Goal: Task Accomplishment & Management: Complete application form

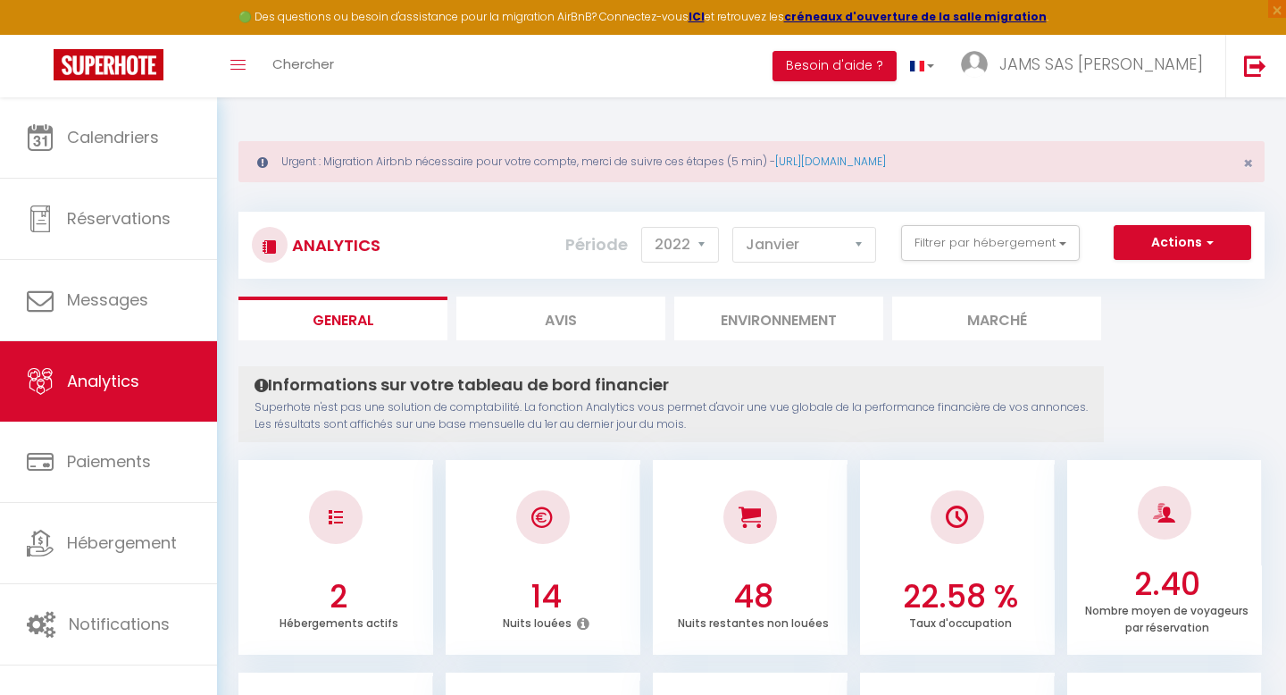
select select "2022"
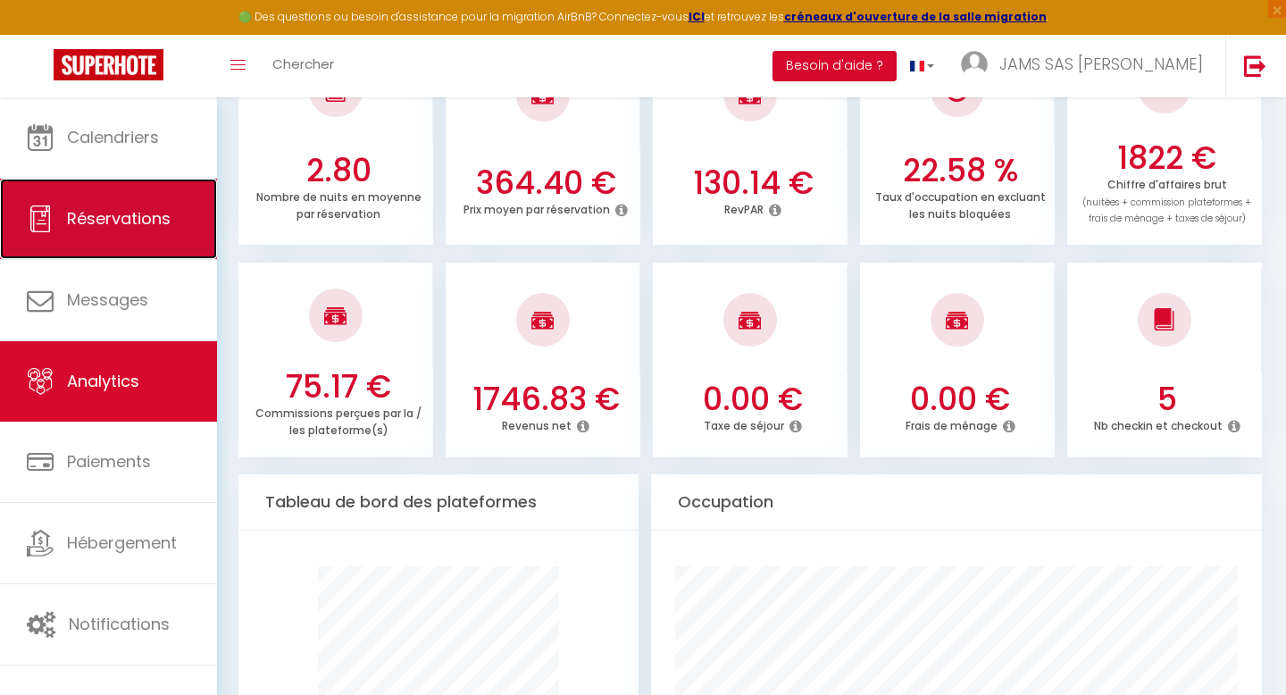
click at [100, 212] on span "Réservations" at bounding box center [119, 218] width 104 height 22
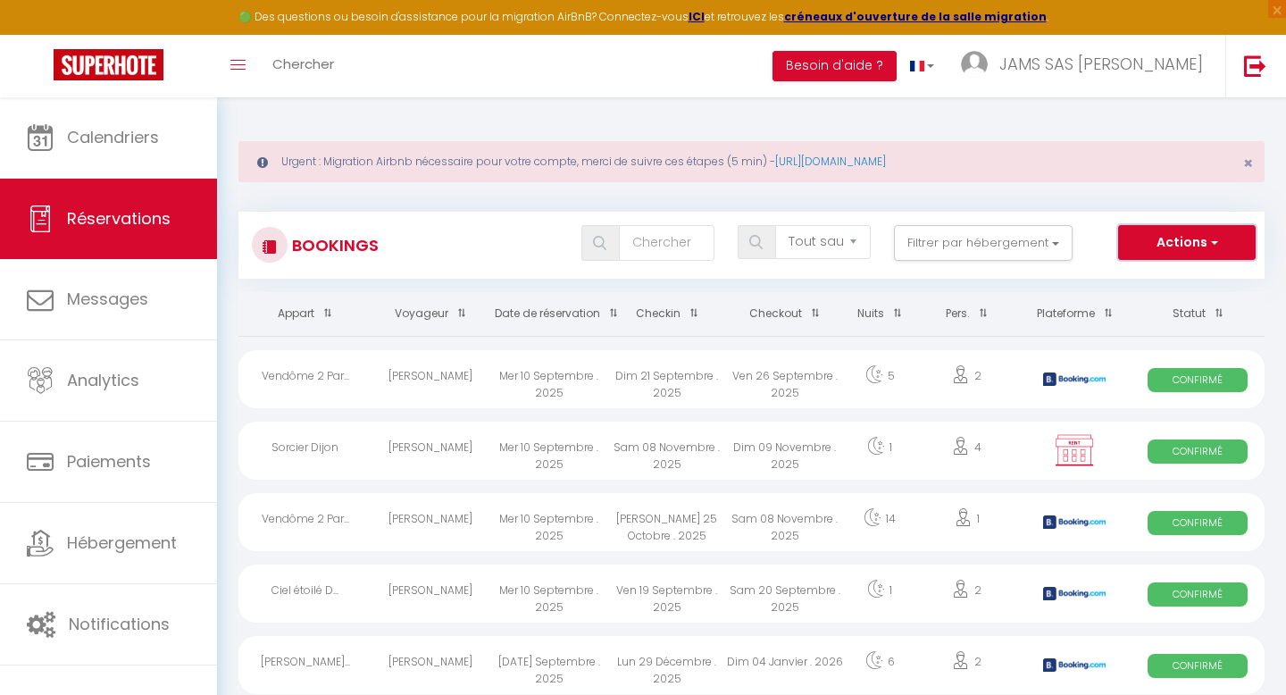
click at [1228, 241] on button "Actions" at bounding box center [1187, 243] width 138 height 36
click at [1133, 271] on link "Nouvelle Réservation" at bounding box center [1158, 281] width 191 height 23
select select
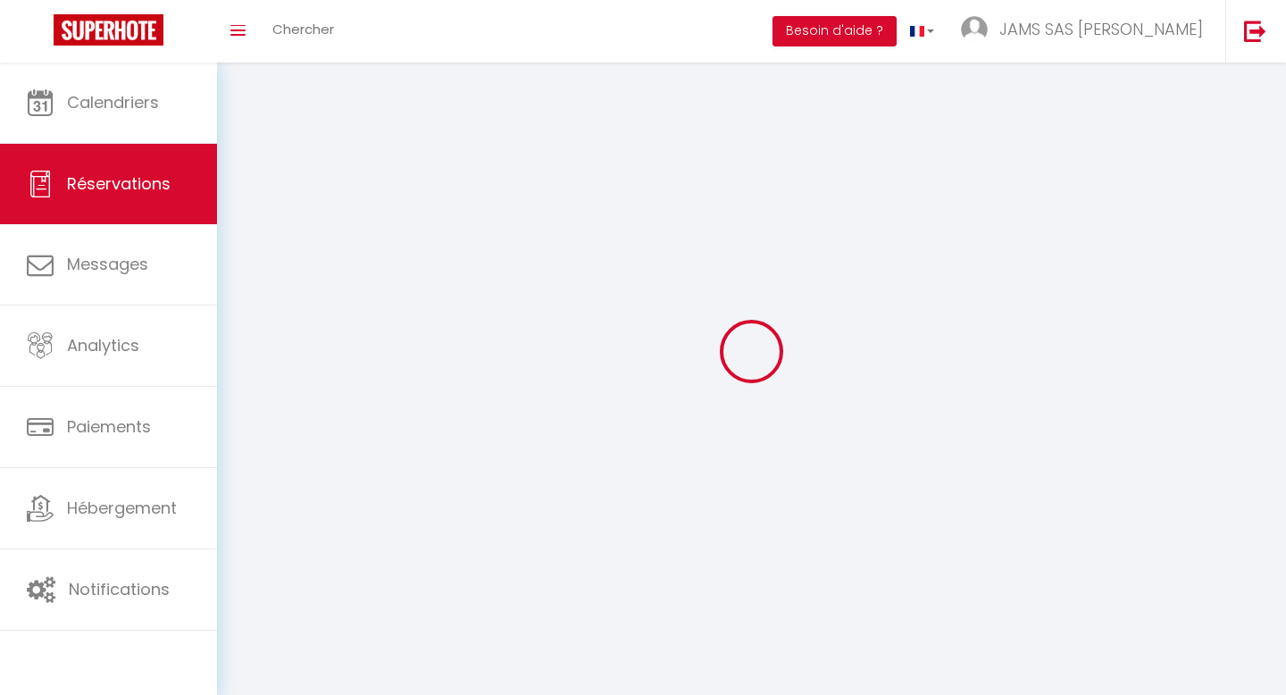
select select
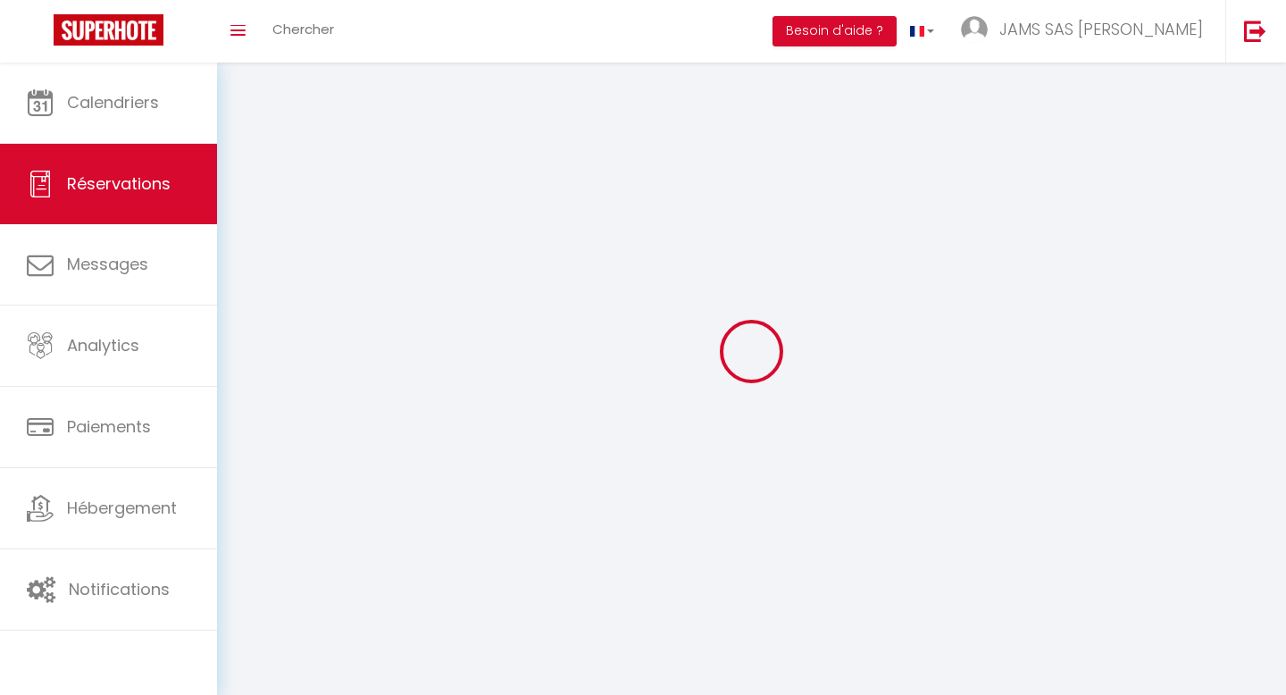
select select
checkbox input "false"
select select
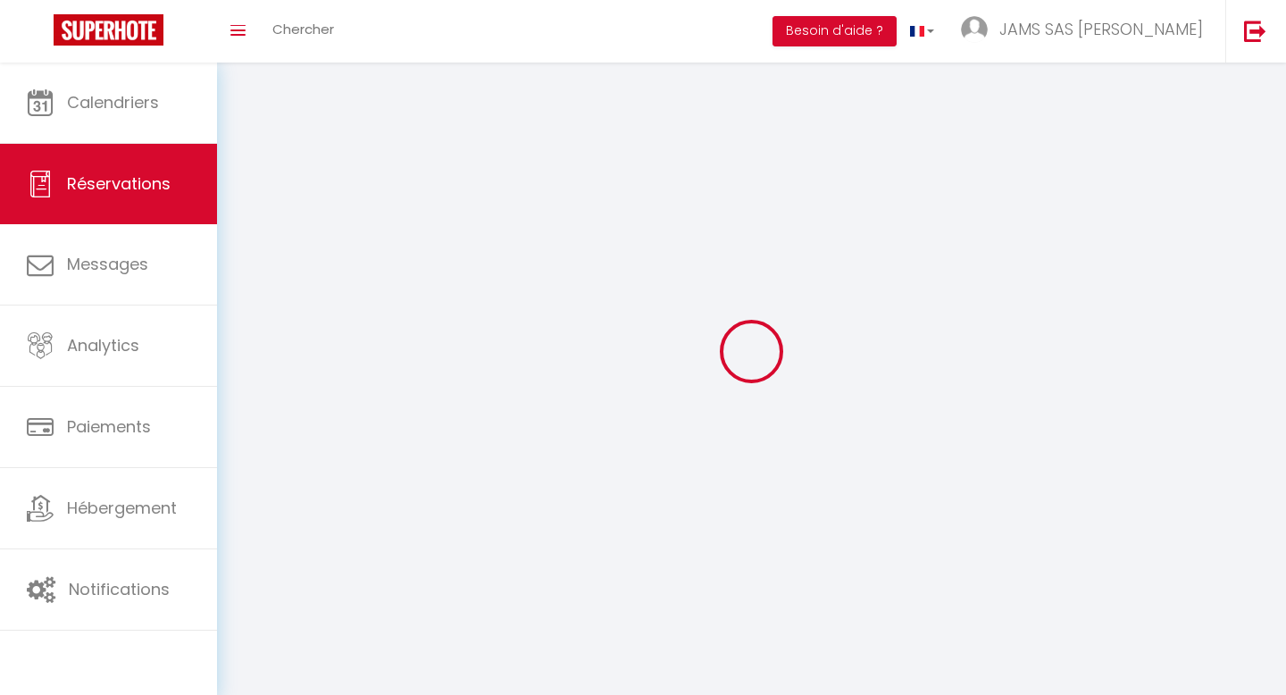
select select
checkbox input "false"
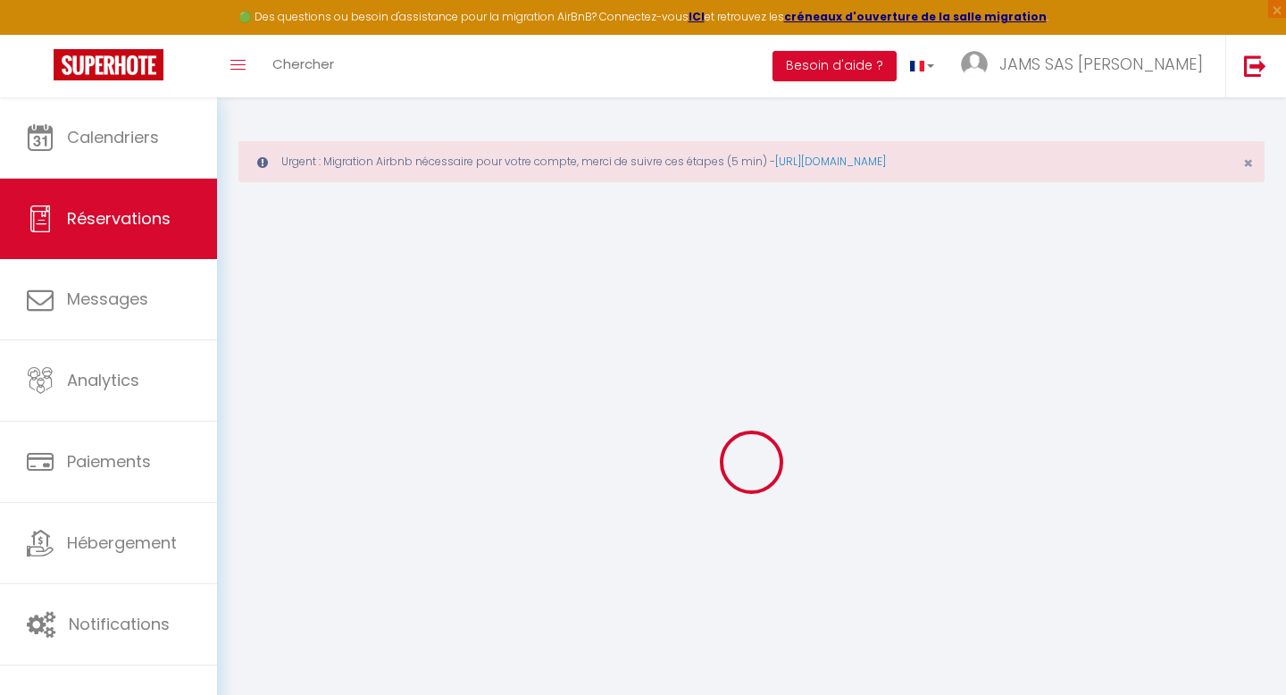
select select
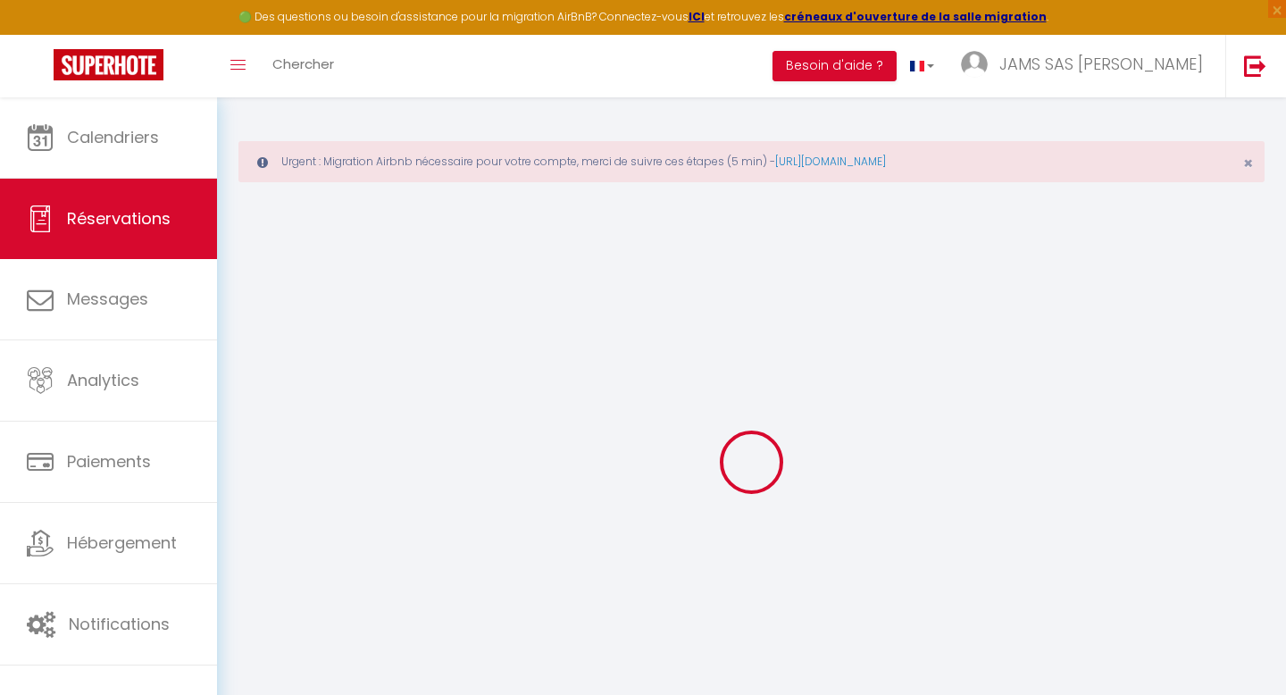
select select
checkbox input "false"
select select
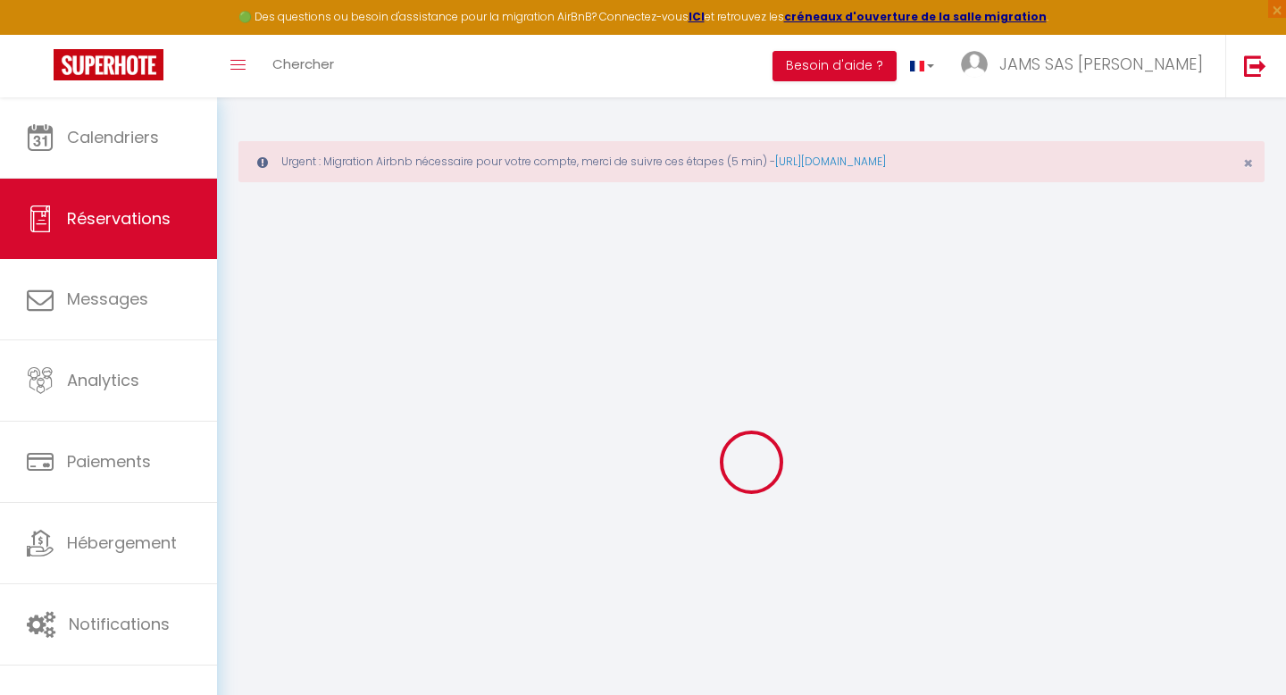
select select
checkbox input "false"
select select
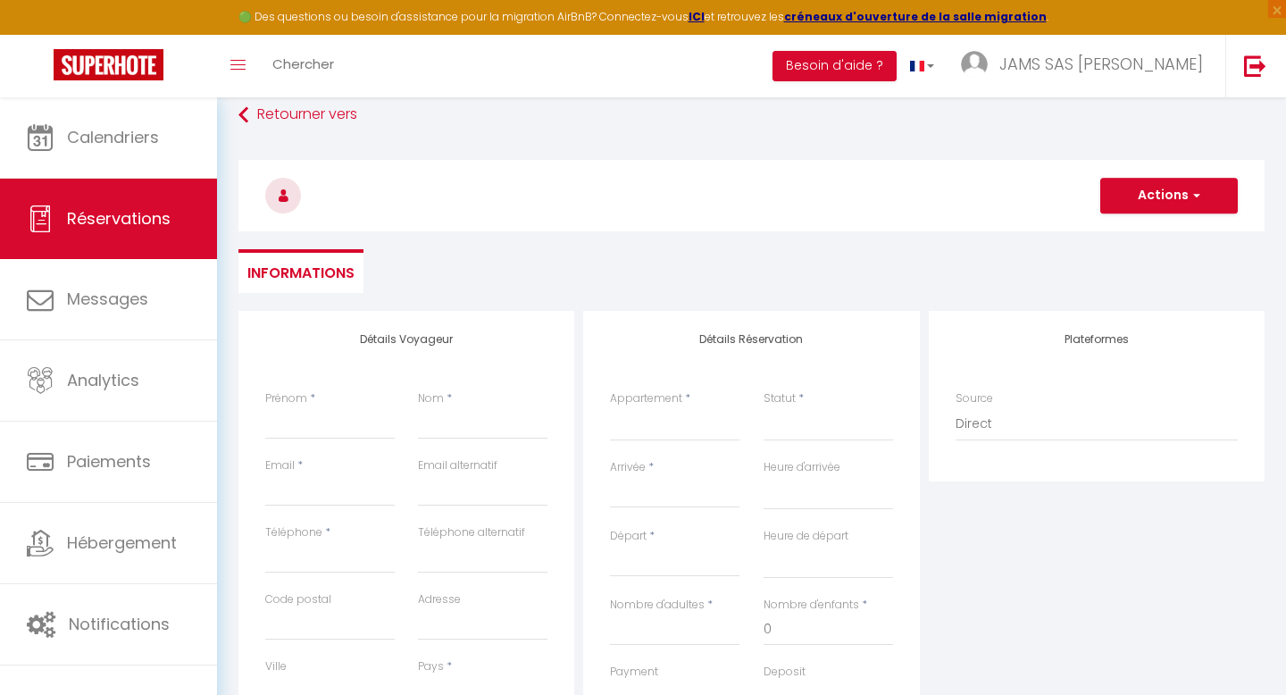
scroll to position [154, 0]
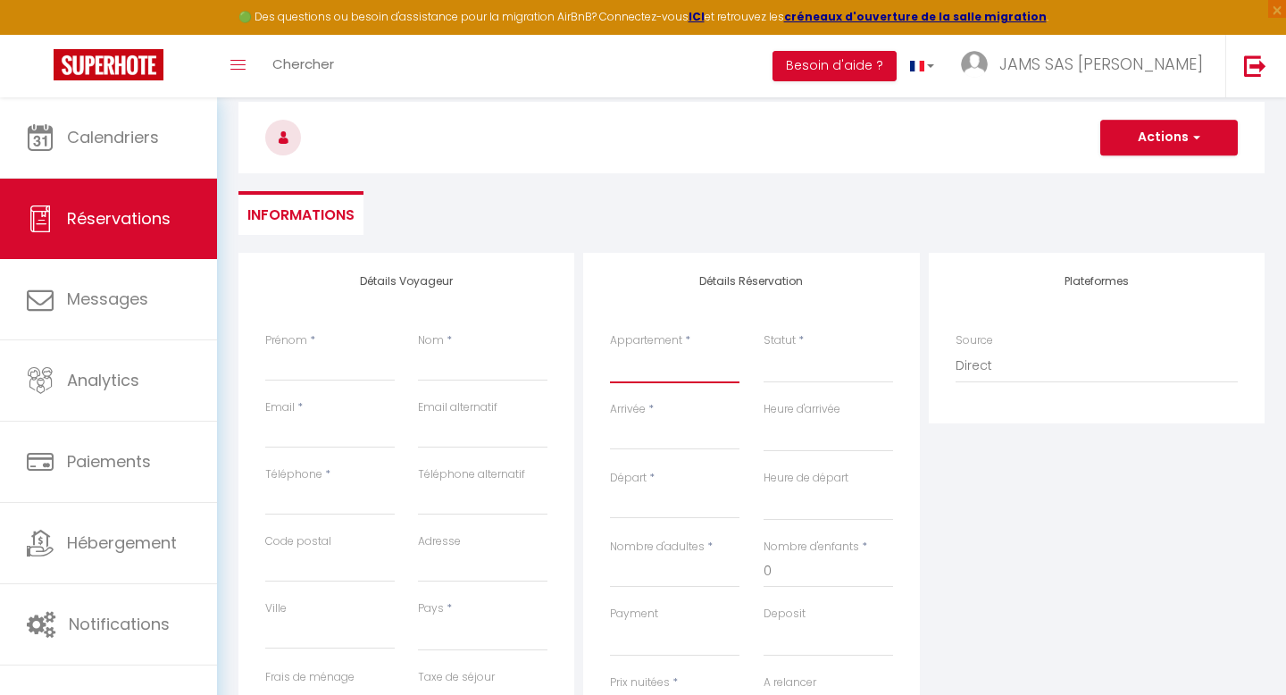
click at [648, 364] on select "Sorcier Dijon Sorcier [GEOGRAPHIC_DATA] New-York [GEOGRAPHIC_DATA] Chalet [GEOG…" at bounding box center [674, 366] width 129 height 34
select select "4996"
click at [610, 349] on select "Sorcier Dijon Sorcier [GEOGRAPHIC_DATA] New-York [GEOGRAPHIC_DATA] Chalet [GEOG…" at bounding box center [674, 366] width 129 height 34
select select
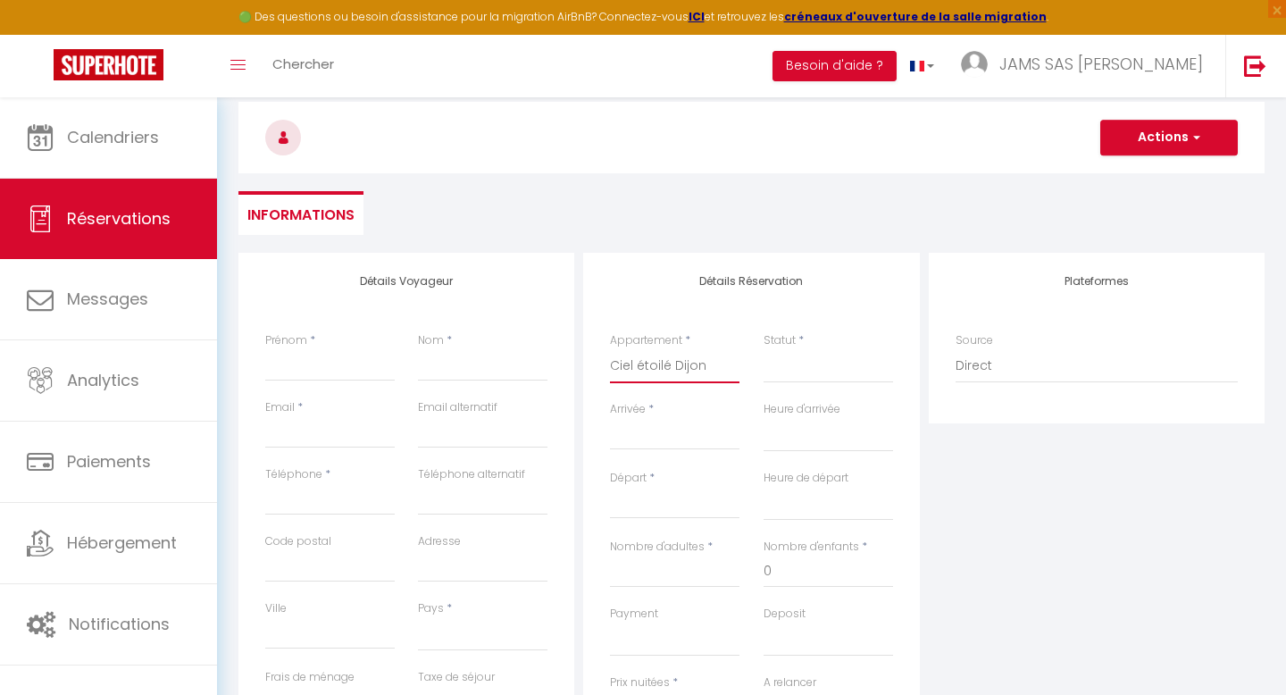
select select
checkbox input "false"
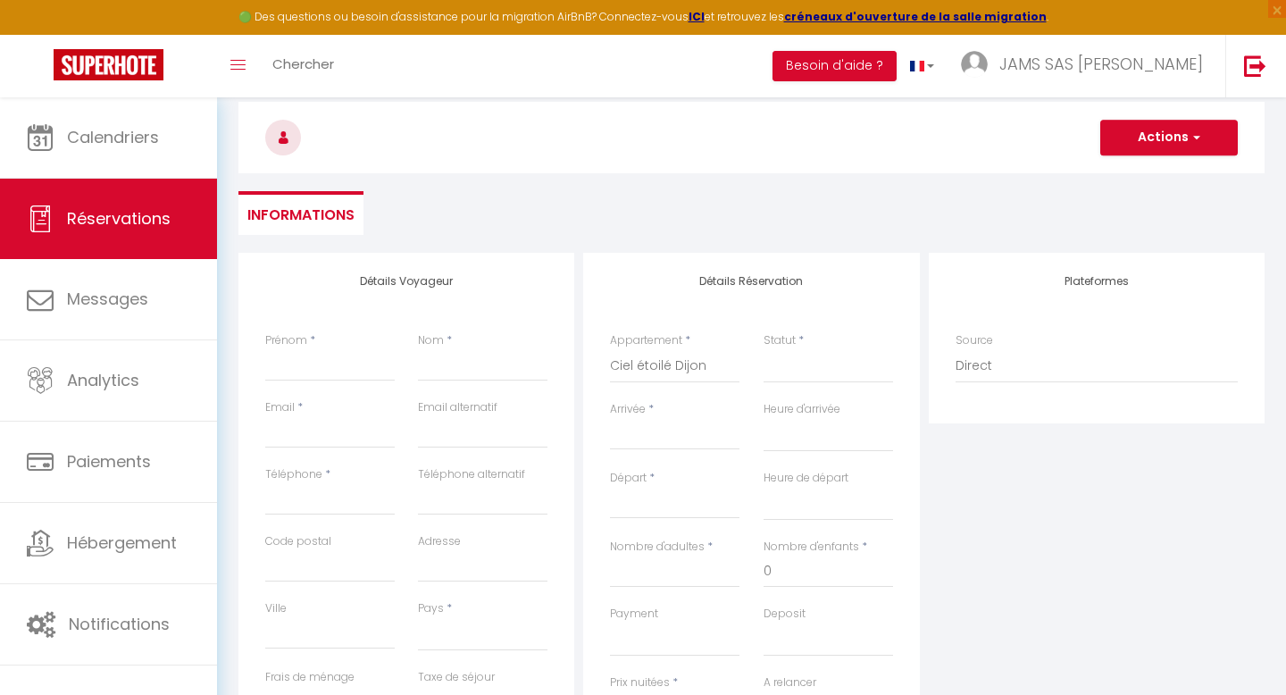
click at [635, 436] on input "Arrivée" at bounding box center [674, 435] width 129 height 23
select select
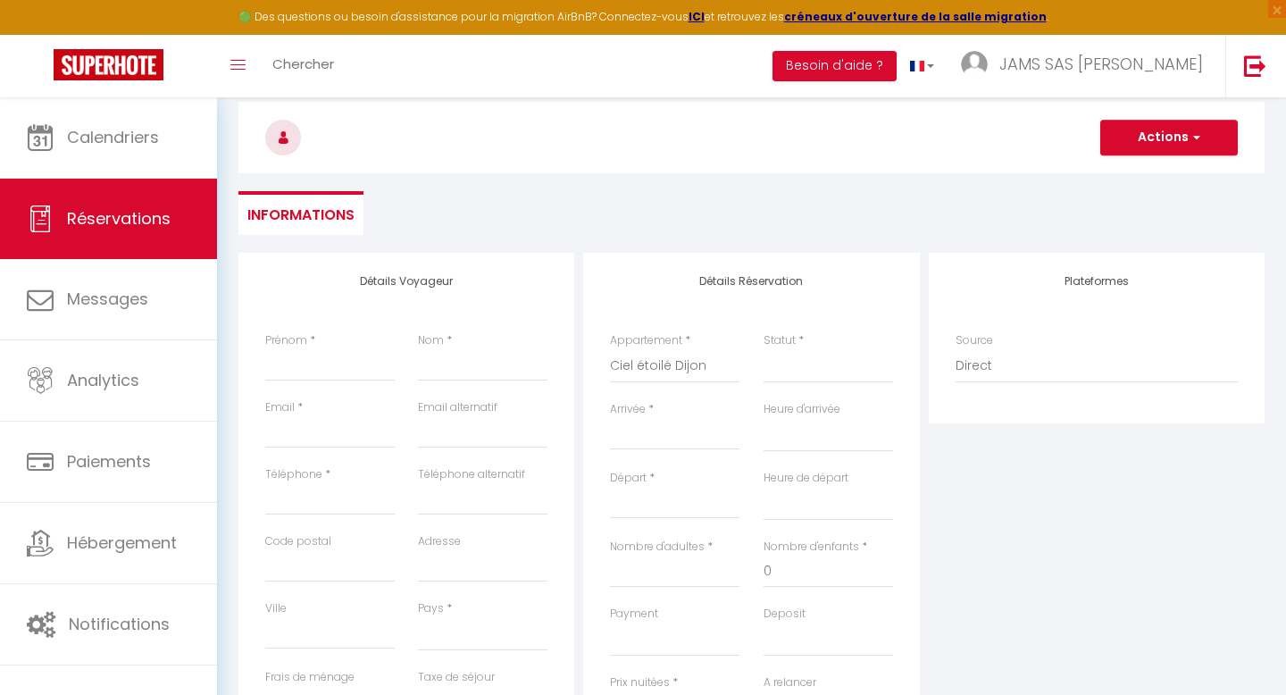
select select
checkbox input "false"
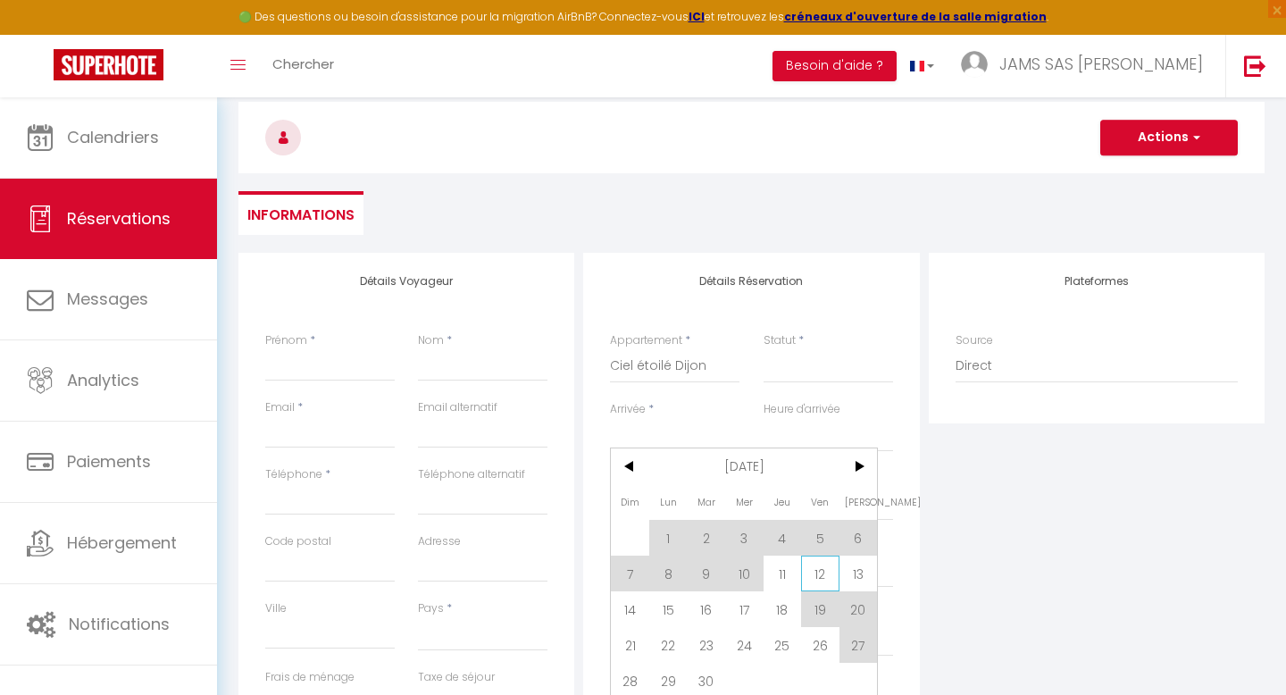
click at [817, 575] on span "12" at bounding box center [820, 573] width 38 height 36
select select
type input "Ven 12 Septembre 2025"
select select
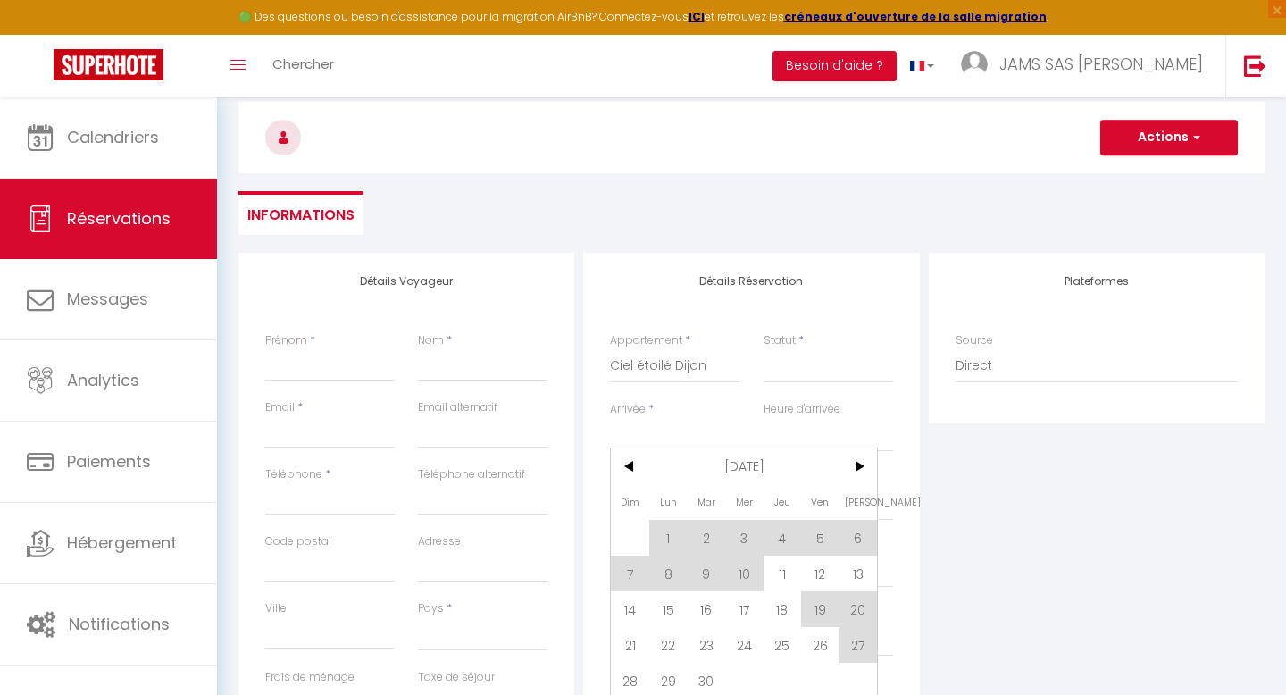
type input "Sam 13 Septembre 2025"
select select
checkbox input "false"
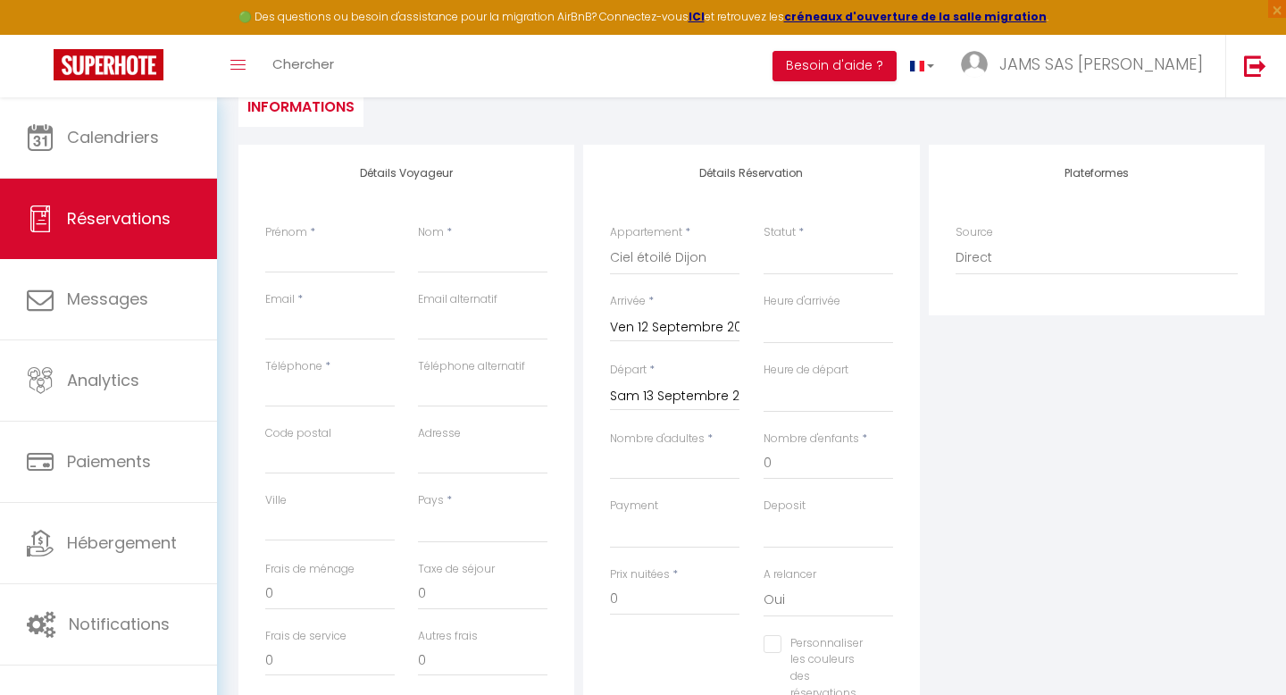
scroll to position [269, 0]
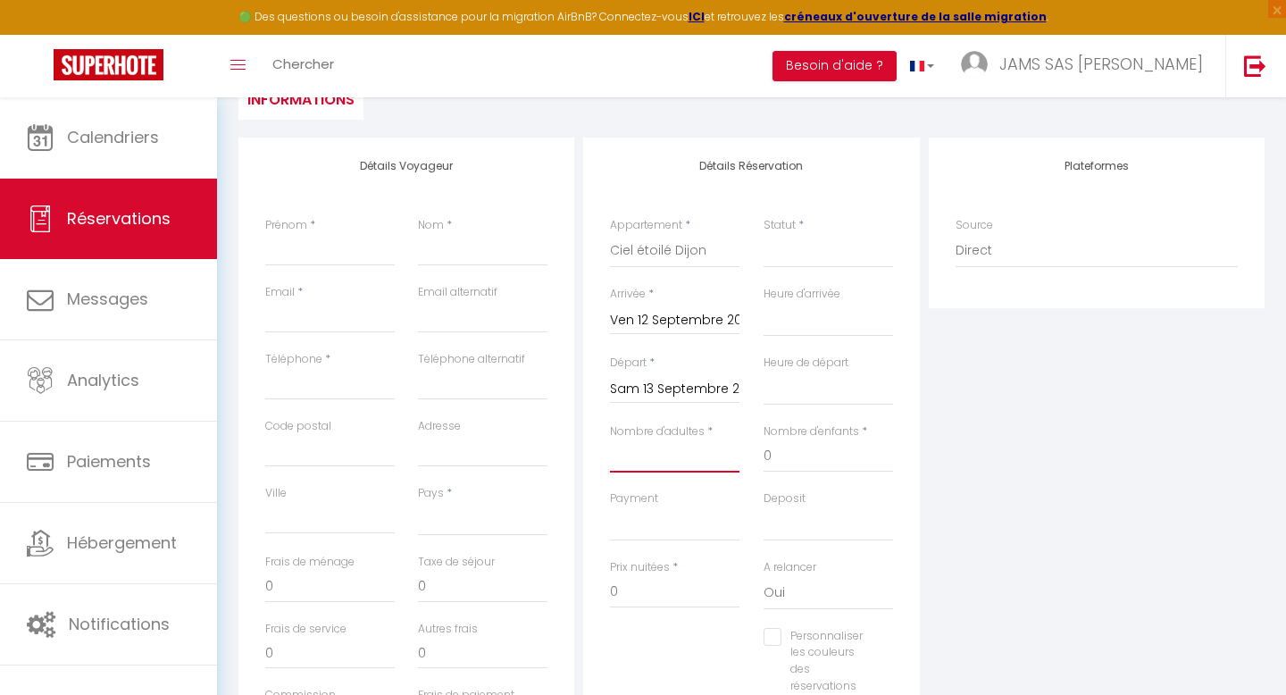
click at [635, 463] on input "Nombre d'adultes" at bounding box center [674, 456] width 129 height 32
type input "2"
select select
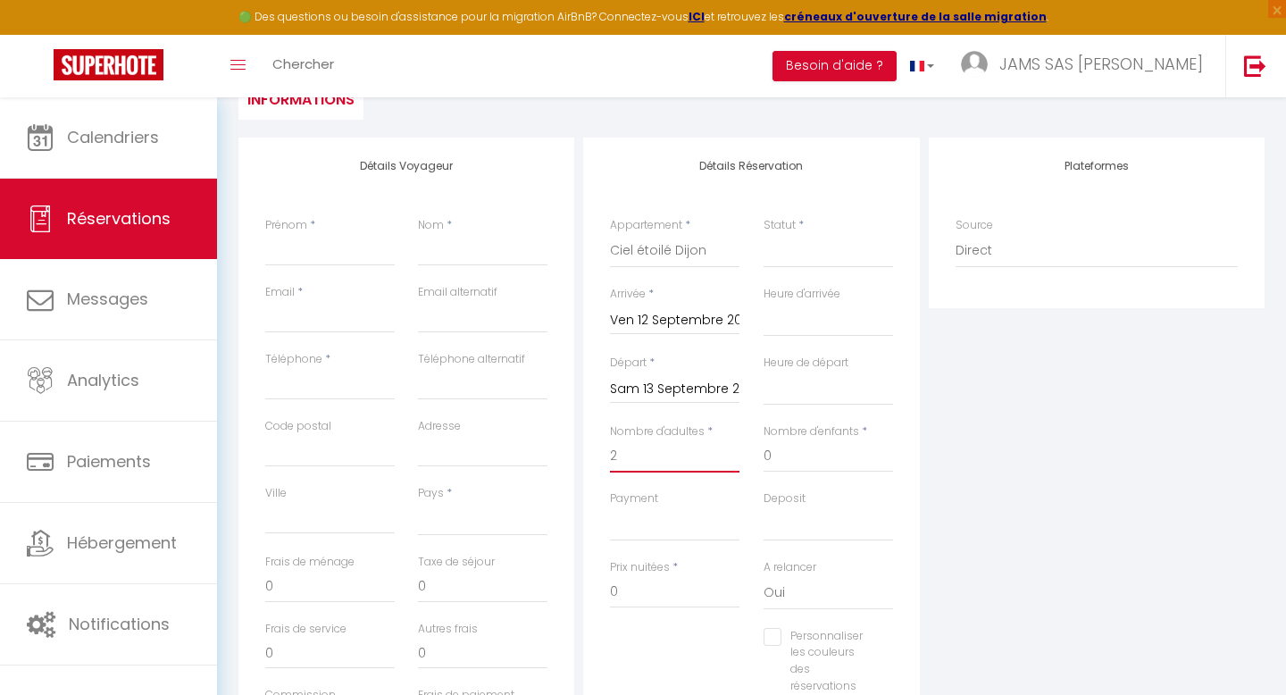
select select
checkbox input "false"
select select
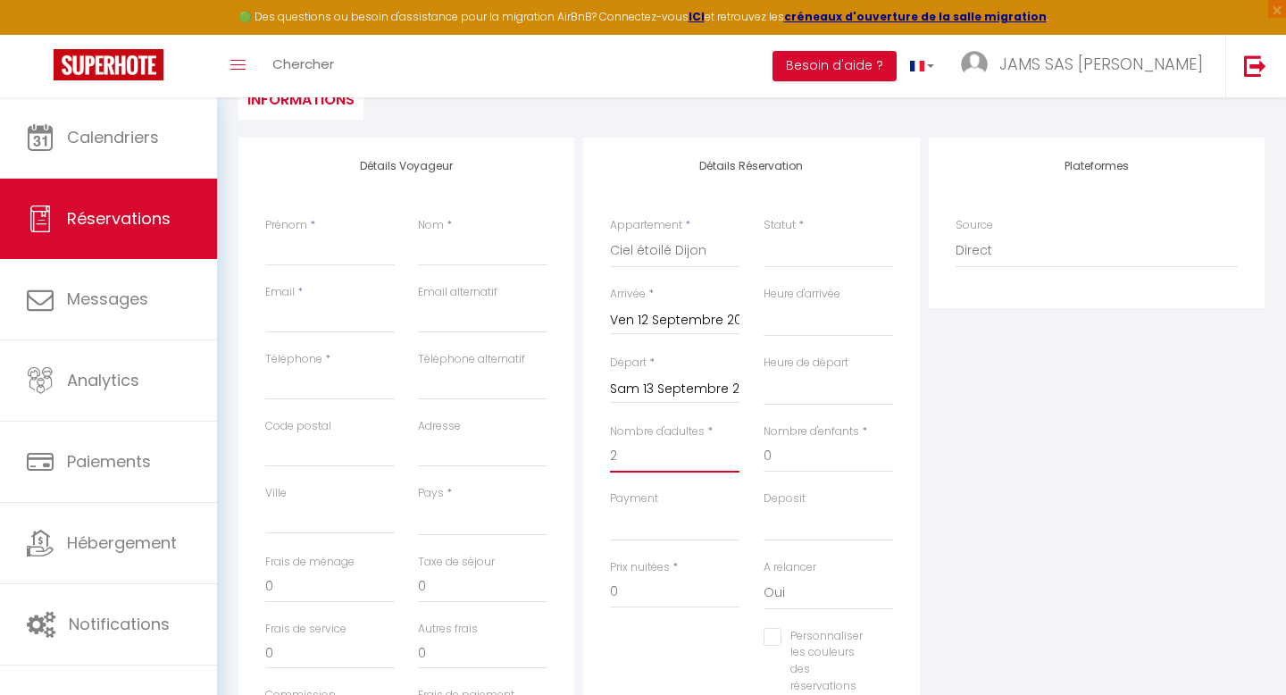
type input "9"
select select
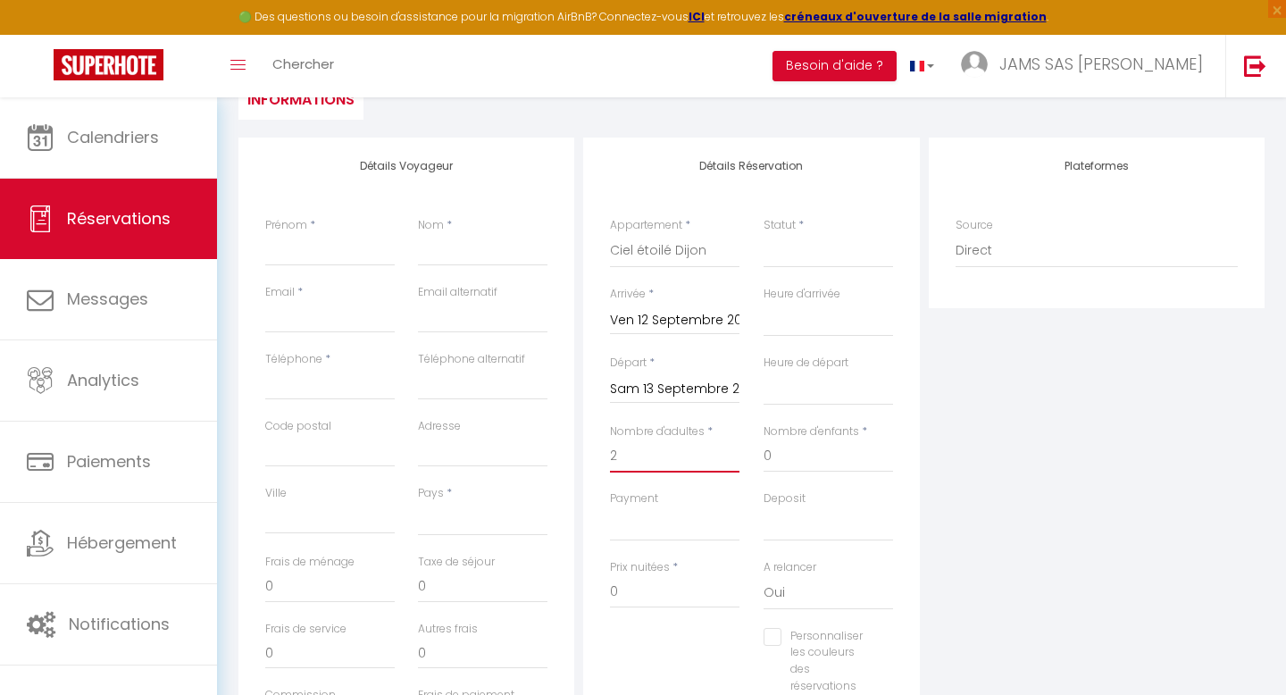
select select
type input "200"
checkbox input "false"
type input "2"
click at [432, 517] on select "[GEOGRAPHIC_DATA] [GEOGRAPHIC_DATA] [GEOGRAPHIC_DATA] [GEOGRAPHIC_DATA] [GEOGRA…" at bounding box center [482, 519] width 129 height 34
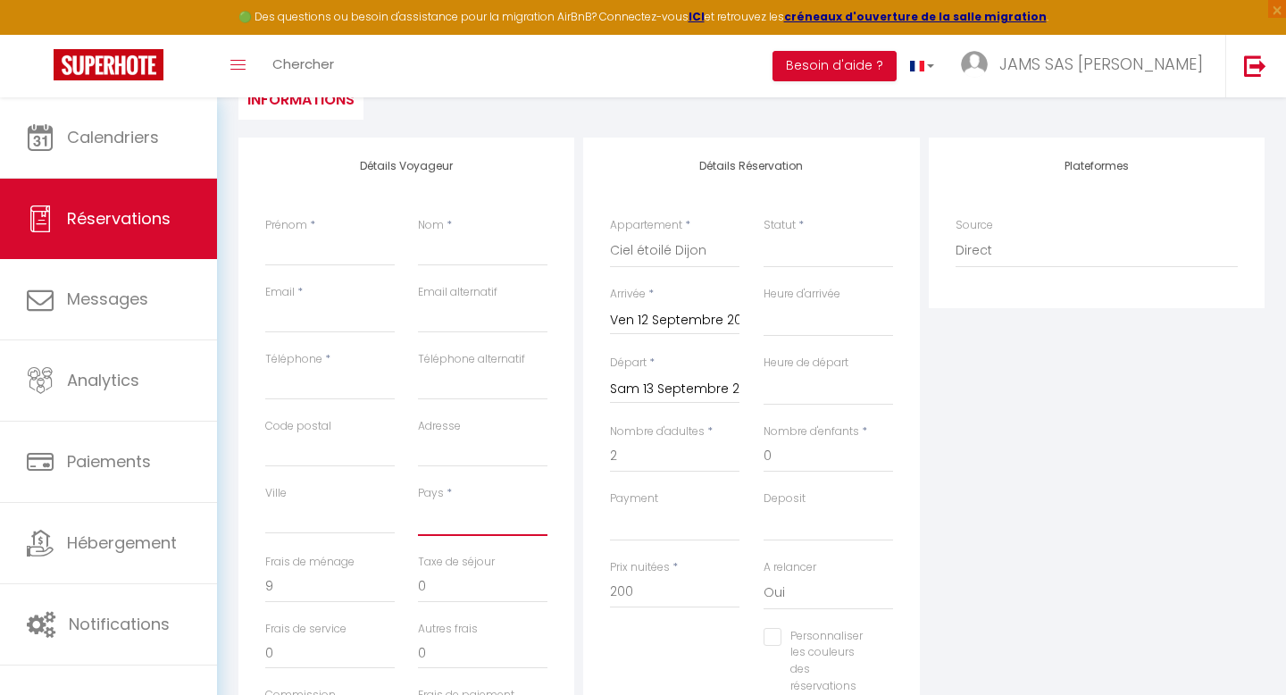
select select "FR"
click at [418, 502] on select "[GEOGRAPHIC_DATA] [GEOGRAPHIC_DATA] [GEOGRAPHIC_DATA] [GEOGRAPHIC_DATA] [GEOGRA…" at bounding box center [482, 519] width 129 height 34
select select
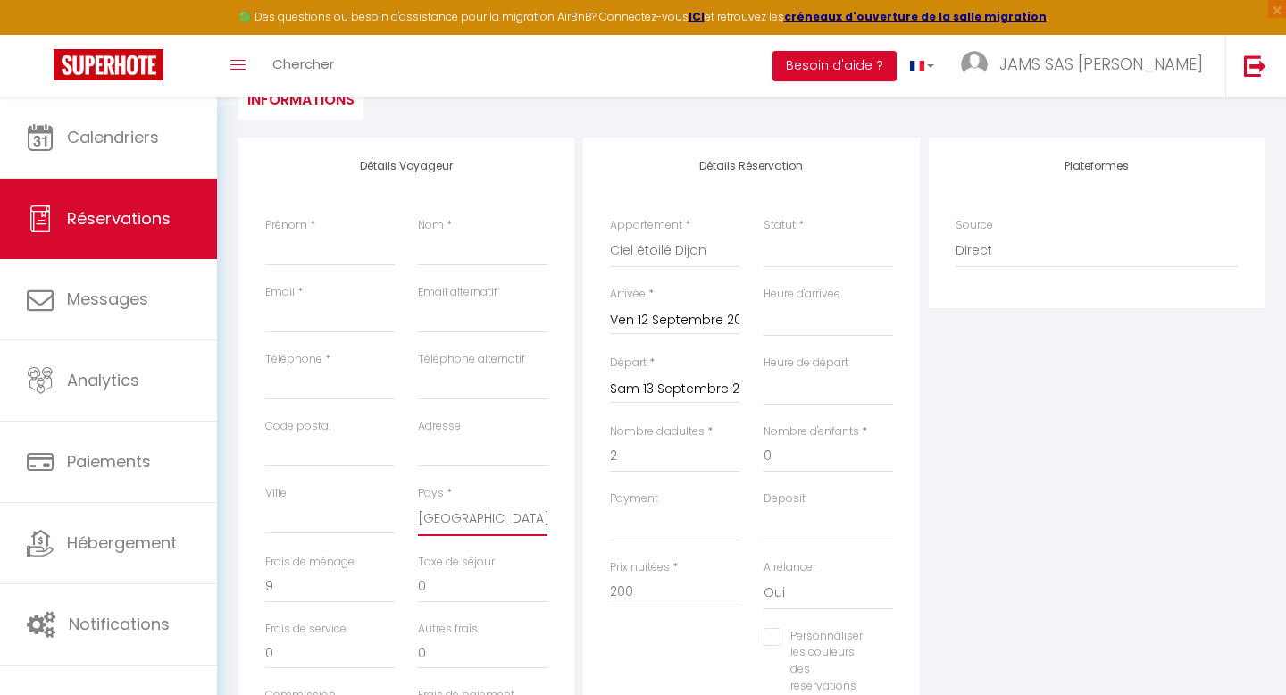
select select
checkbox input "false"
click at [283, 316] on input "Email client" at bounding box center [329, 317] width 129 height 32
paste input "[PERSON_NAME][EMAIL_ADDRESS][DOMAIN_NAME]"
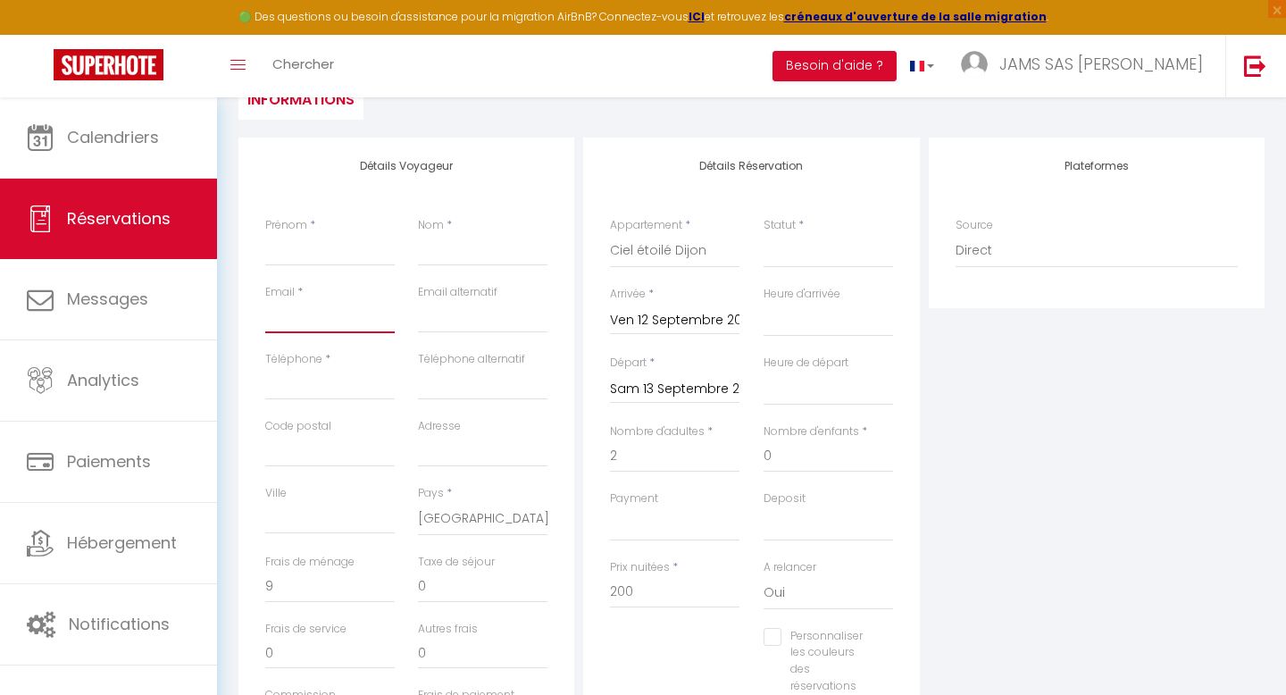
type input "[PERSON_NAME][EMAIL_ADDRESS][DOMAIN_NAME]"
select select
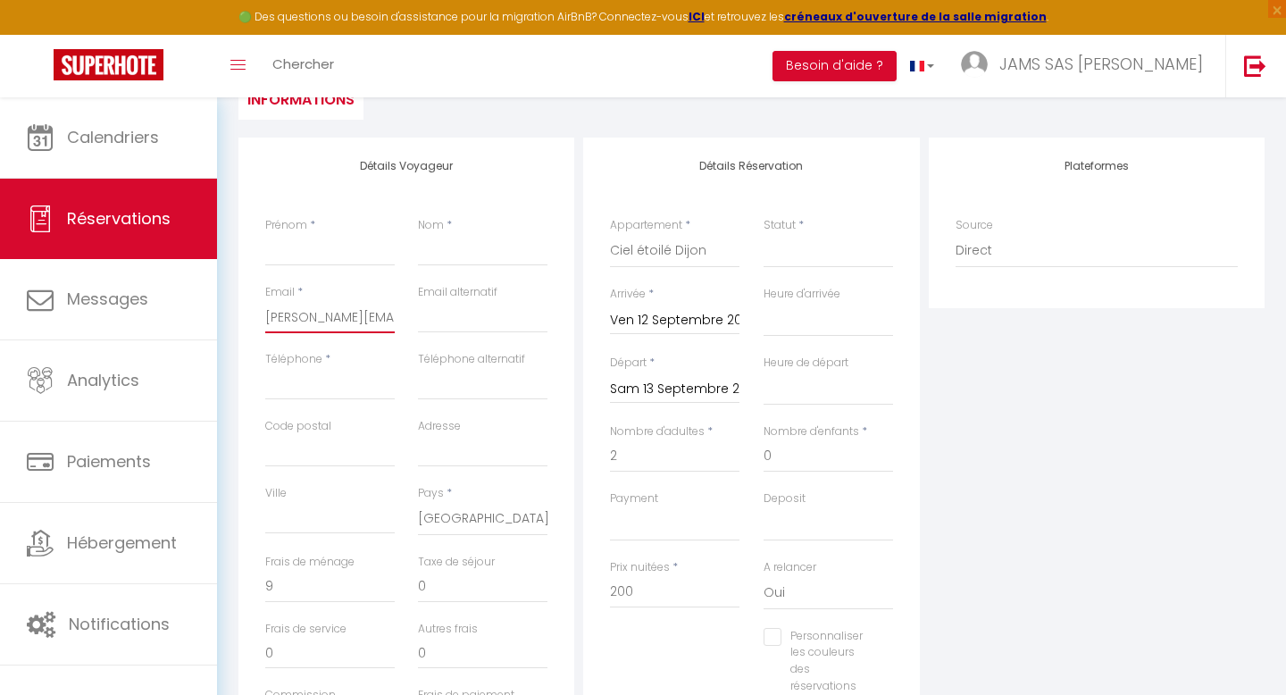
select select
checkbox input "false"
type input "[PERSON_NAME][EMAIL_ADDRESS][DOMAIN_NAME]"
click at [296, 244] on input "Prénom" at bounding box center [329, 250] width 129 height 32
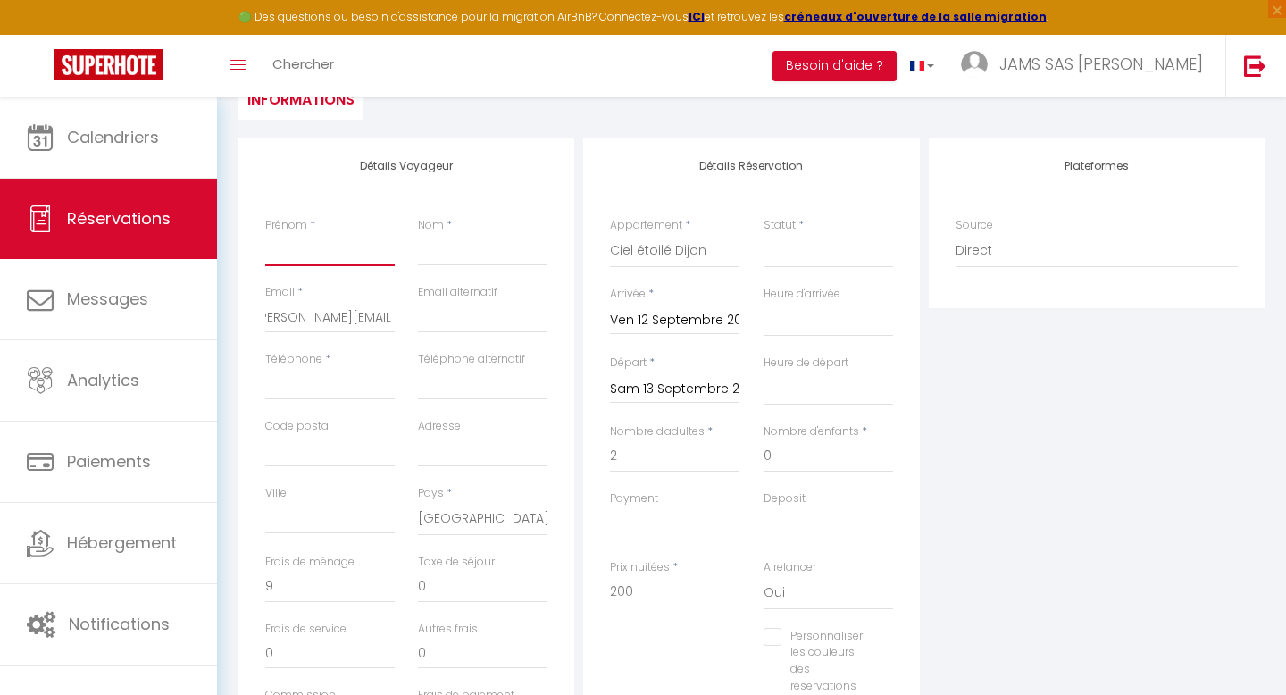
scroll to position [0, 0]
type input "A"
select select
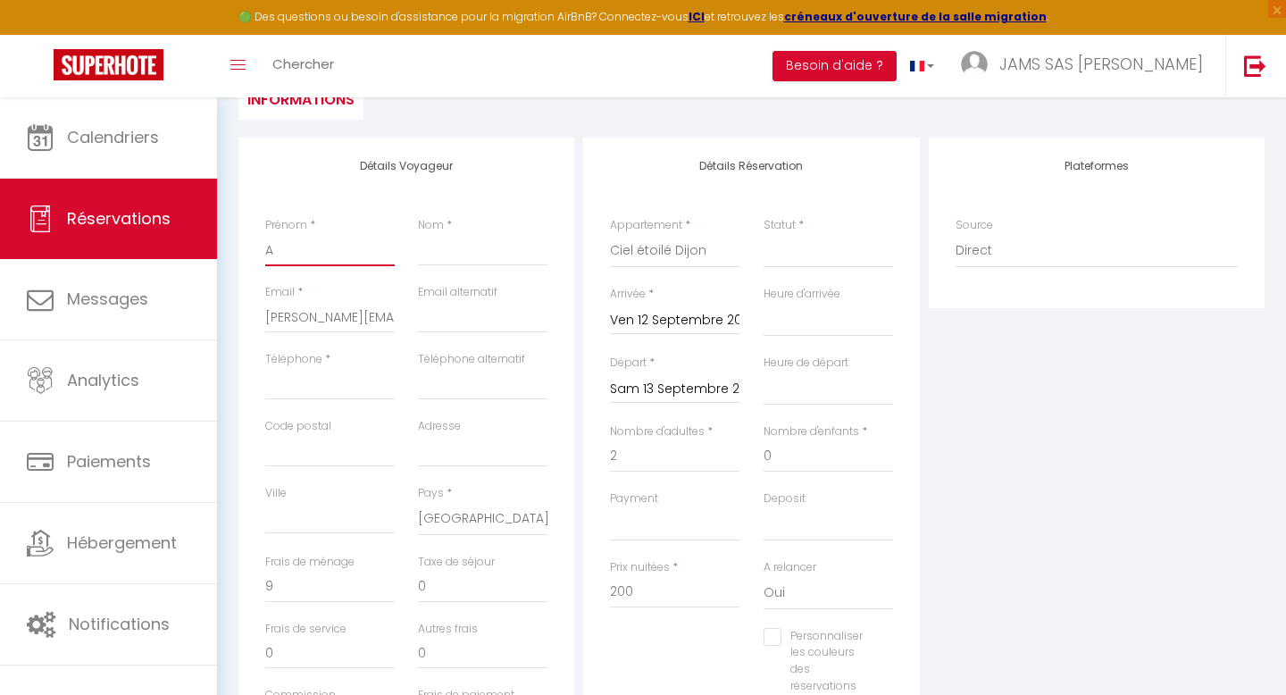
select select
checkbox input "false"
type input "Ar"
select select
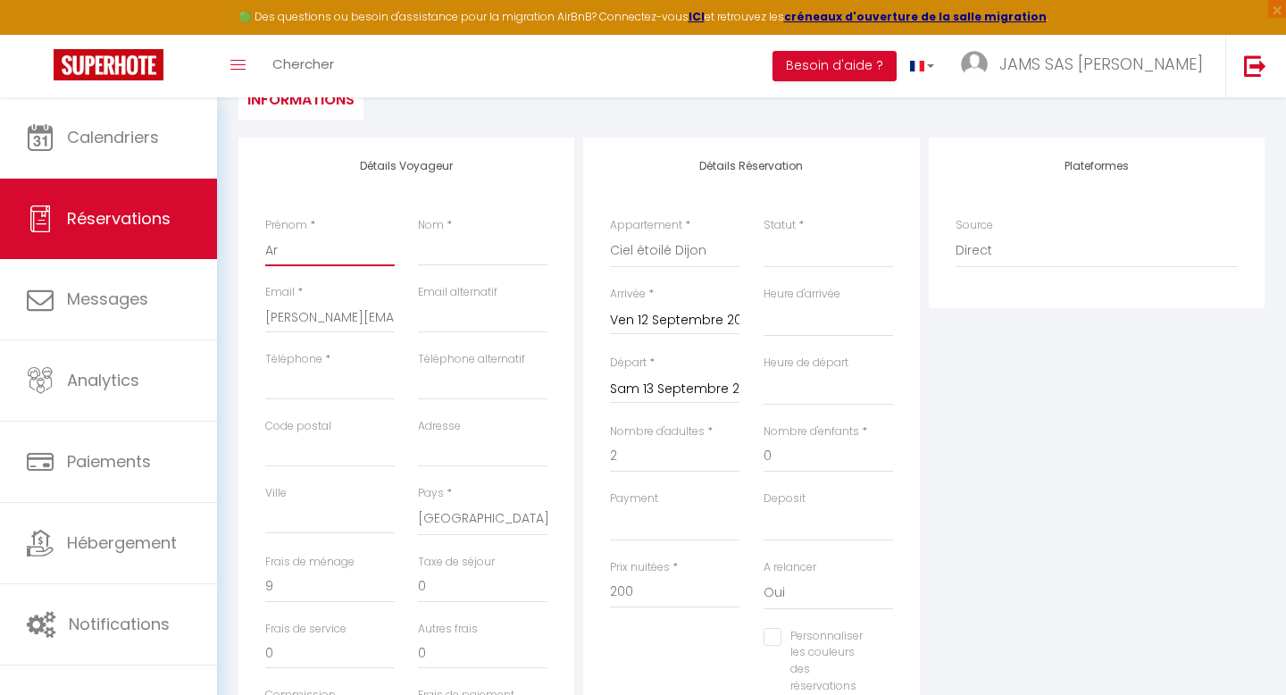
select select
checkbox input "false"
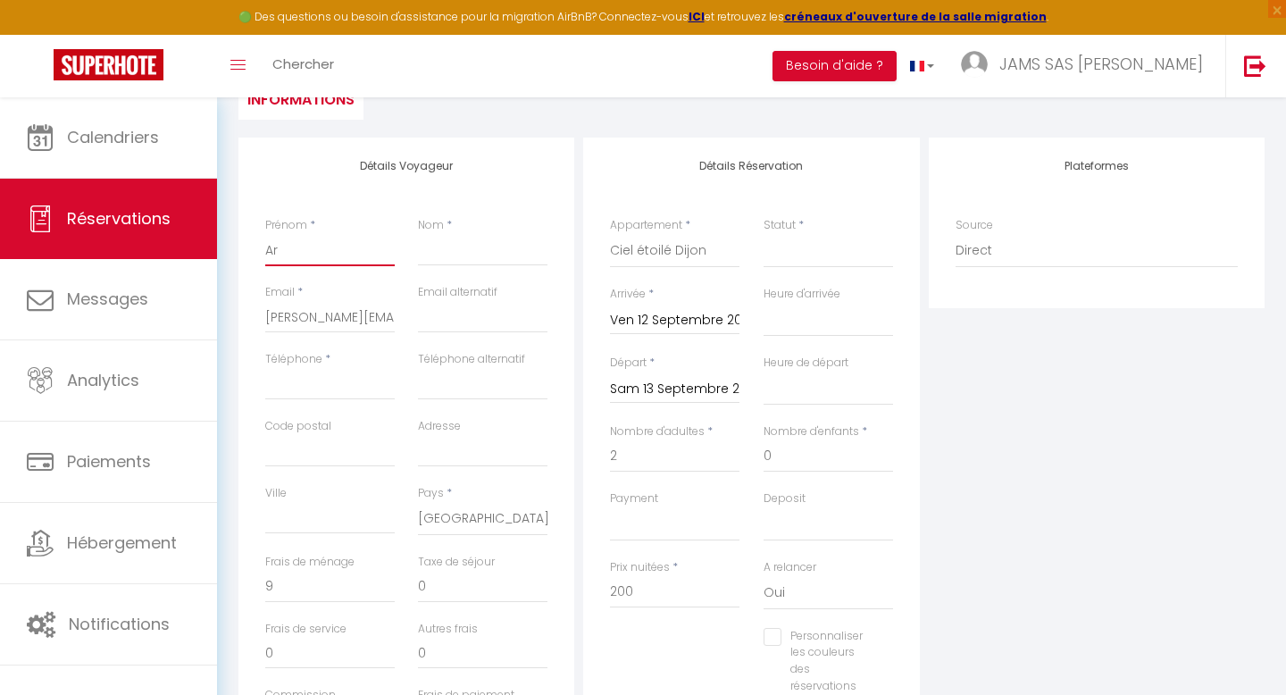
type input "Art"
select select
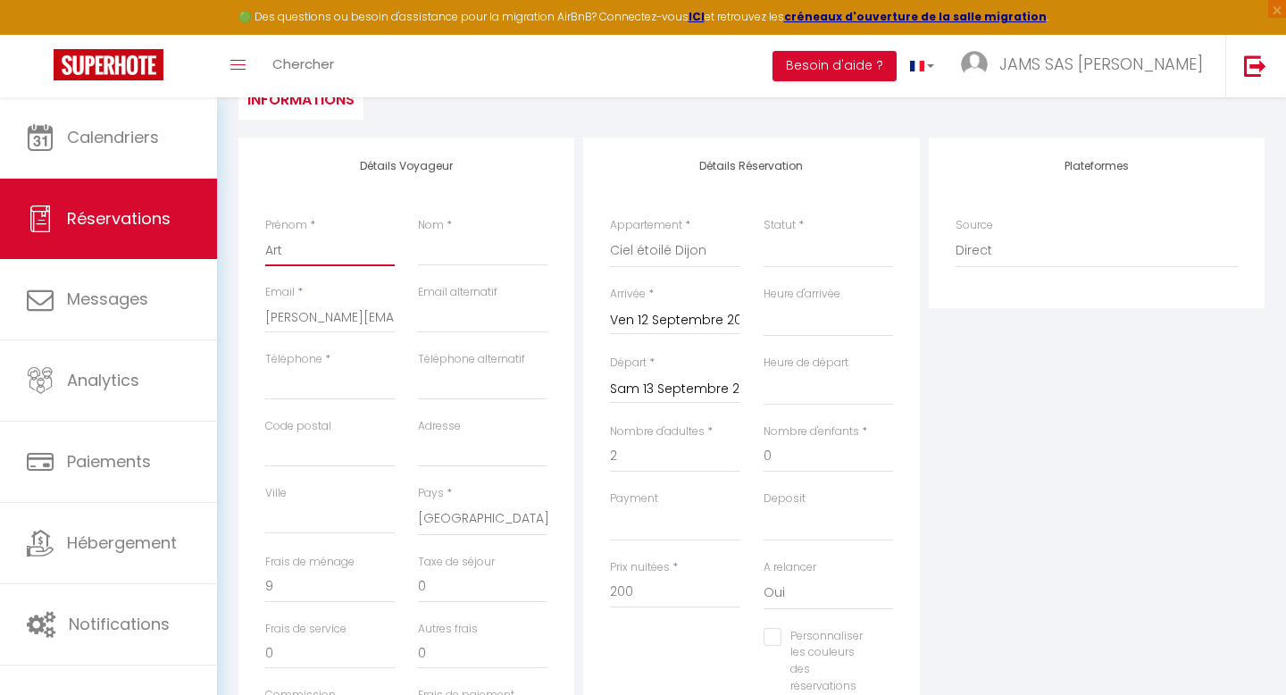
select select
checkbox input "false"
type input "Arth"
select select
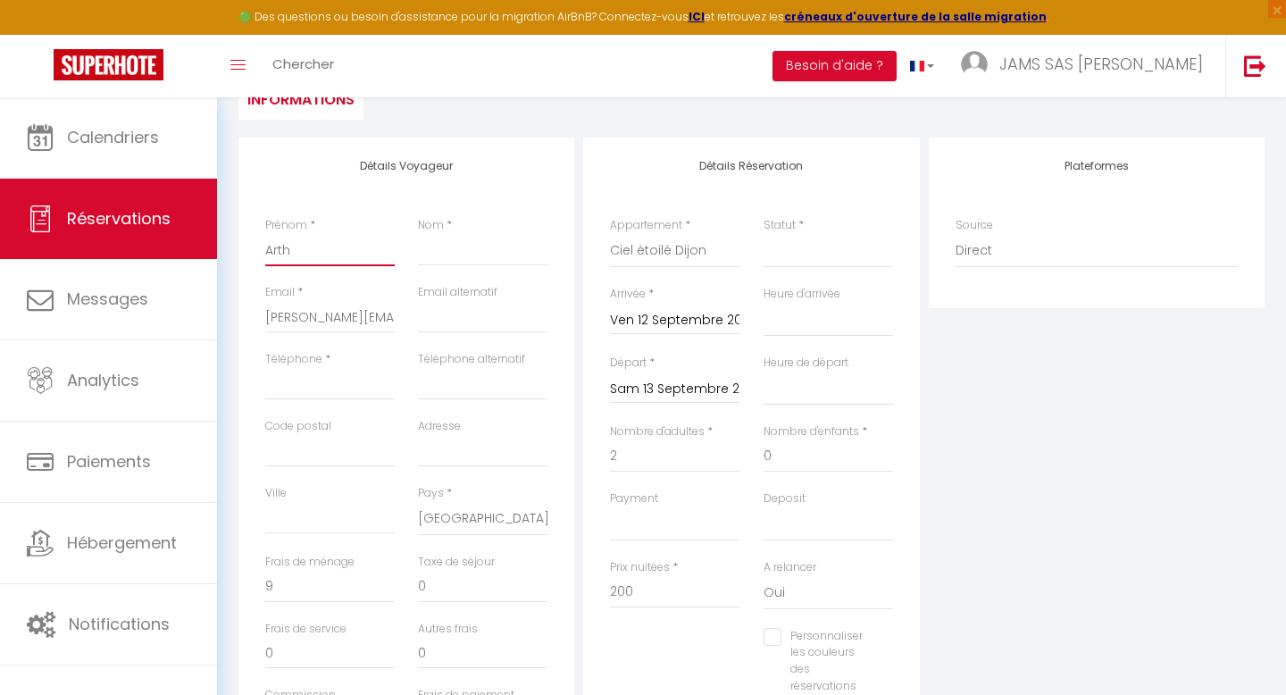
select select
checkbox input "false"
type input "Arthu"
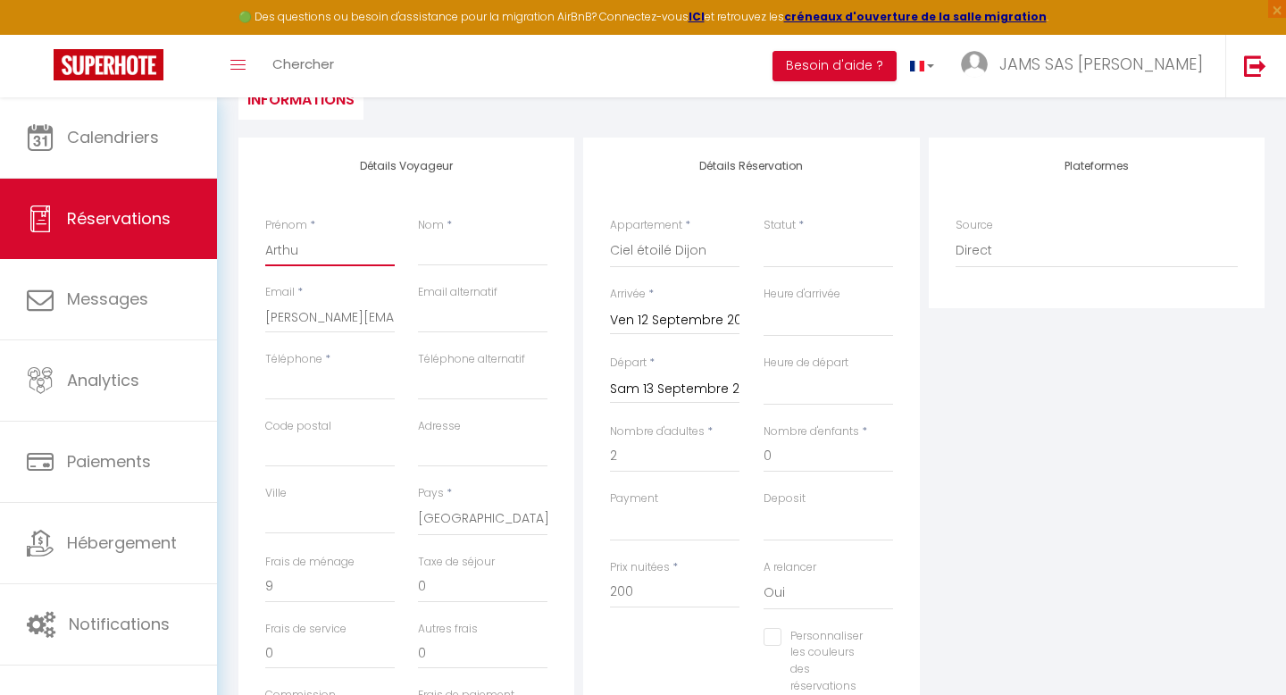
select select
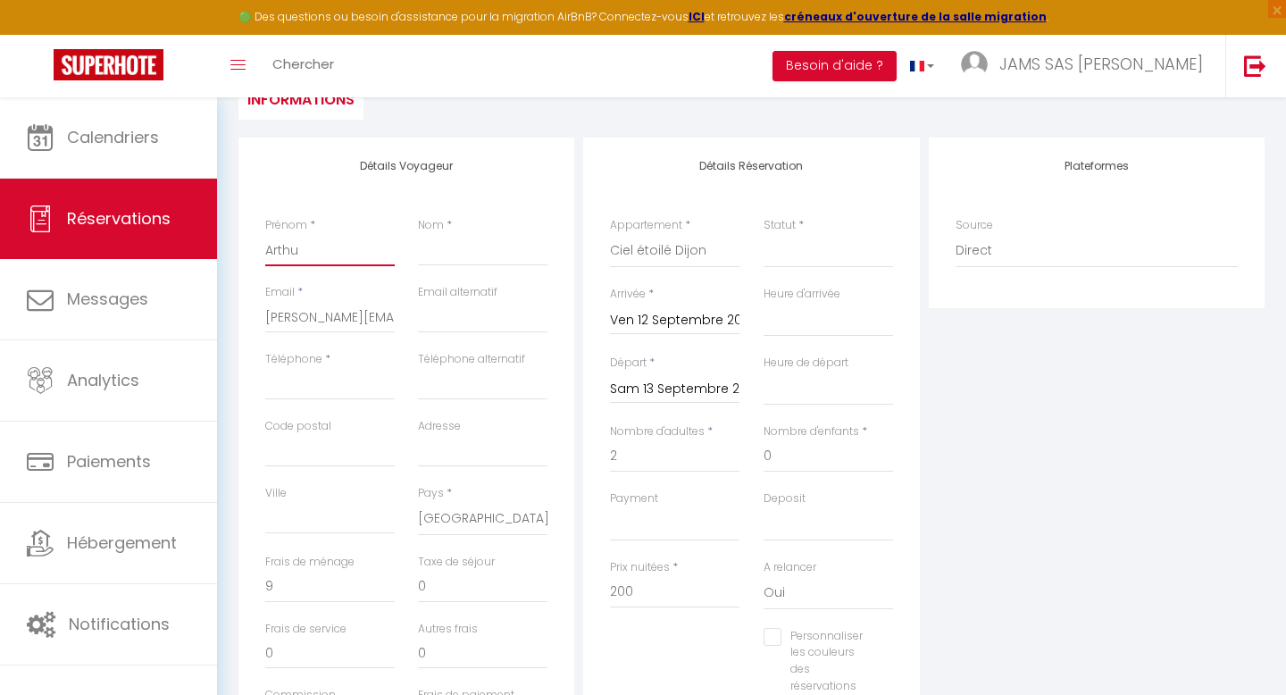
checkbox input "false"
type input "[PERSON_NAME]"
select select
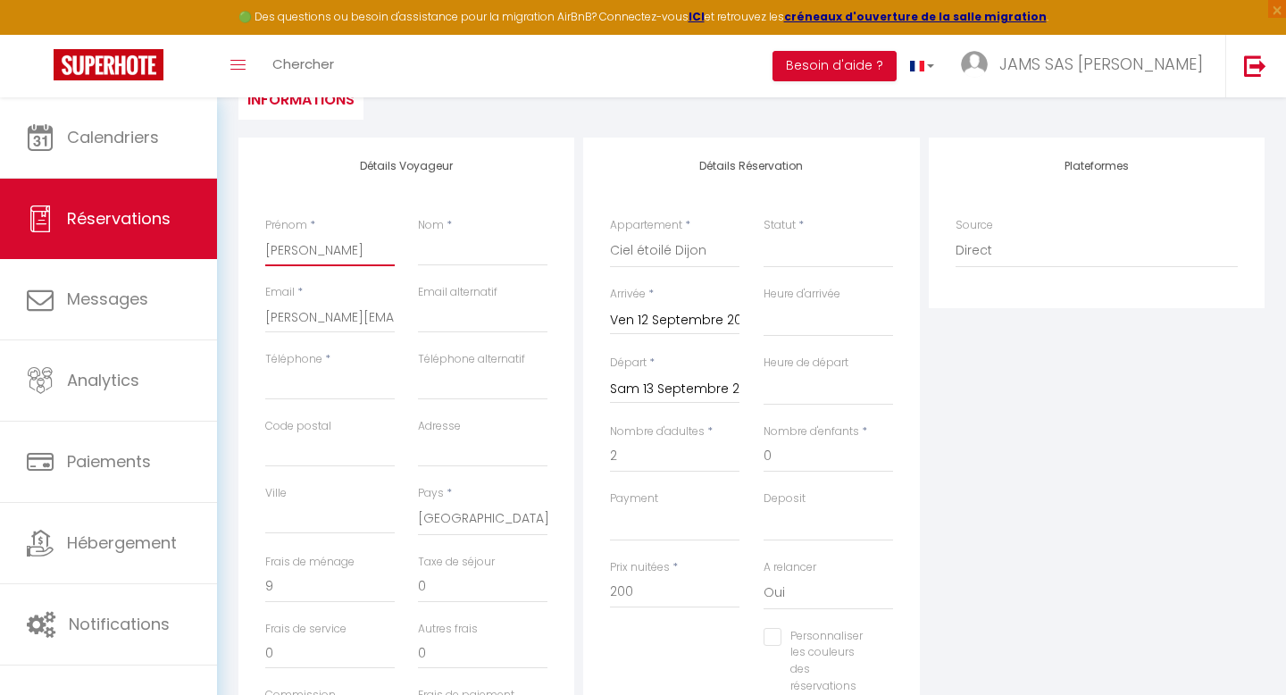
select select
checkbox input "false"
type input "[PERSON_NAME]"
select select
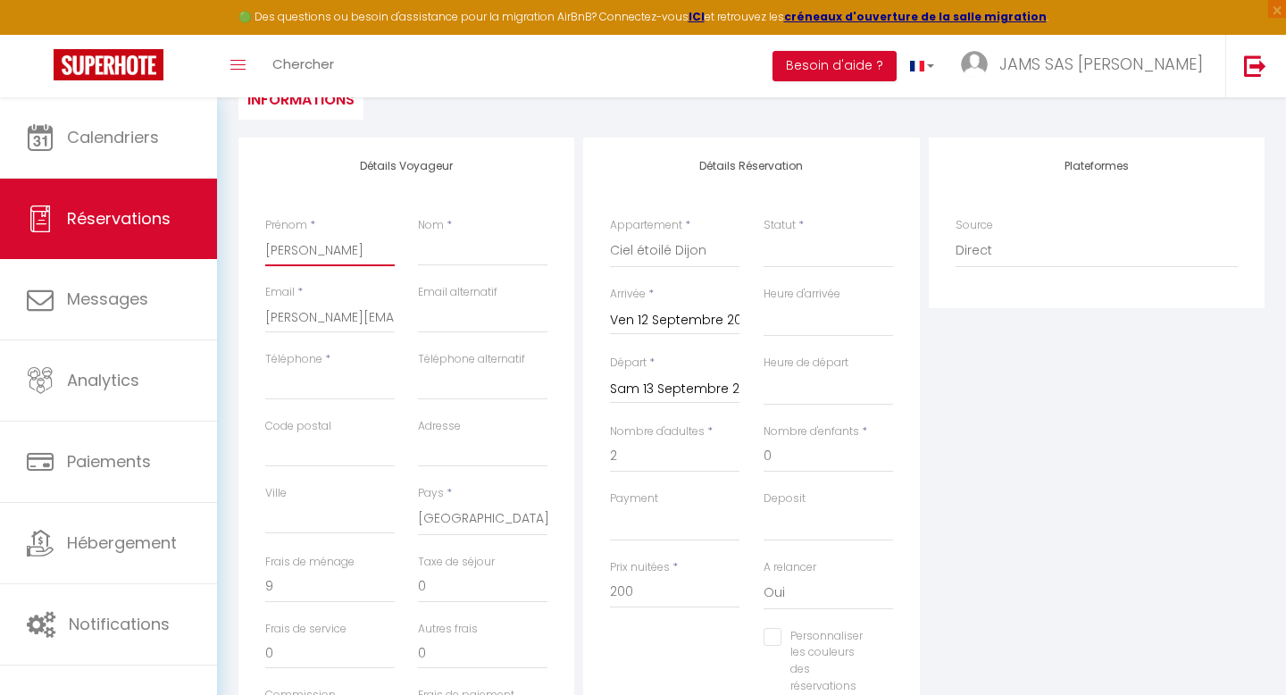
select select
checkbox input "false"
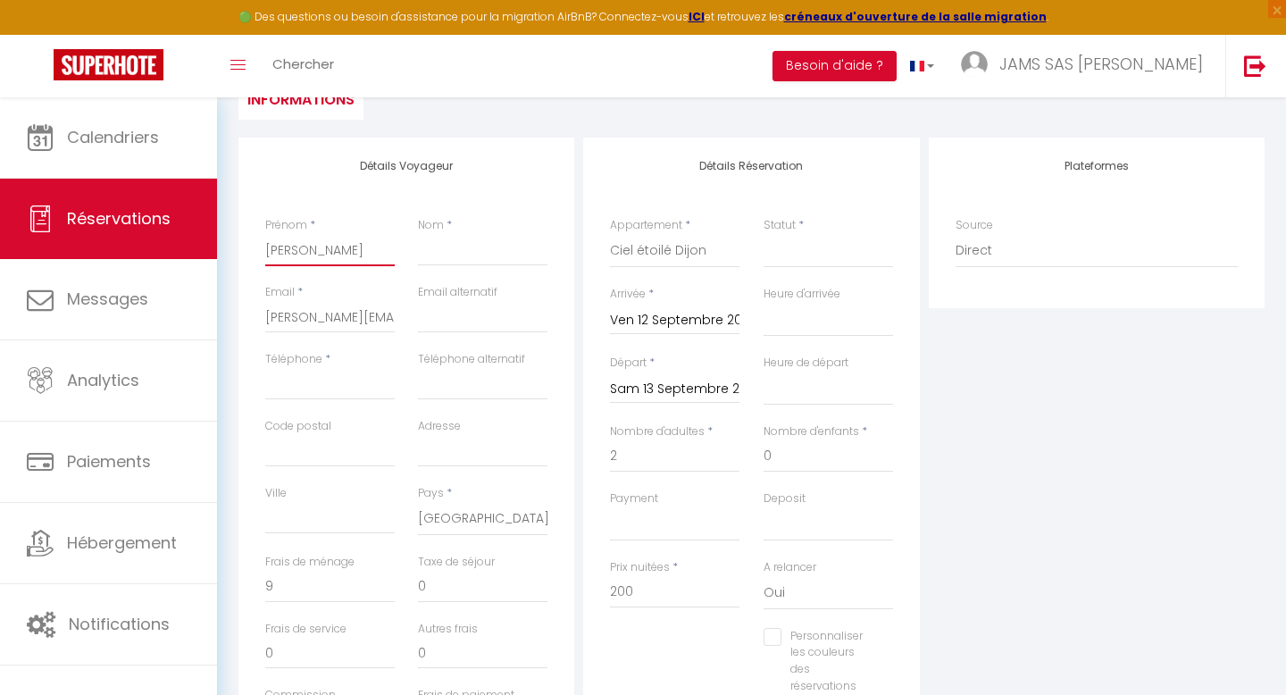
type input "[PERSON_NAME]"
click at [429, 256] on input "Nom" at bounding box center [482, 250] width 129 height 32
type input "j"
select select
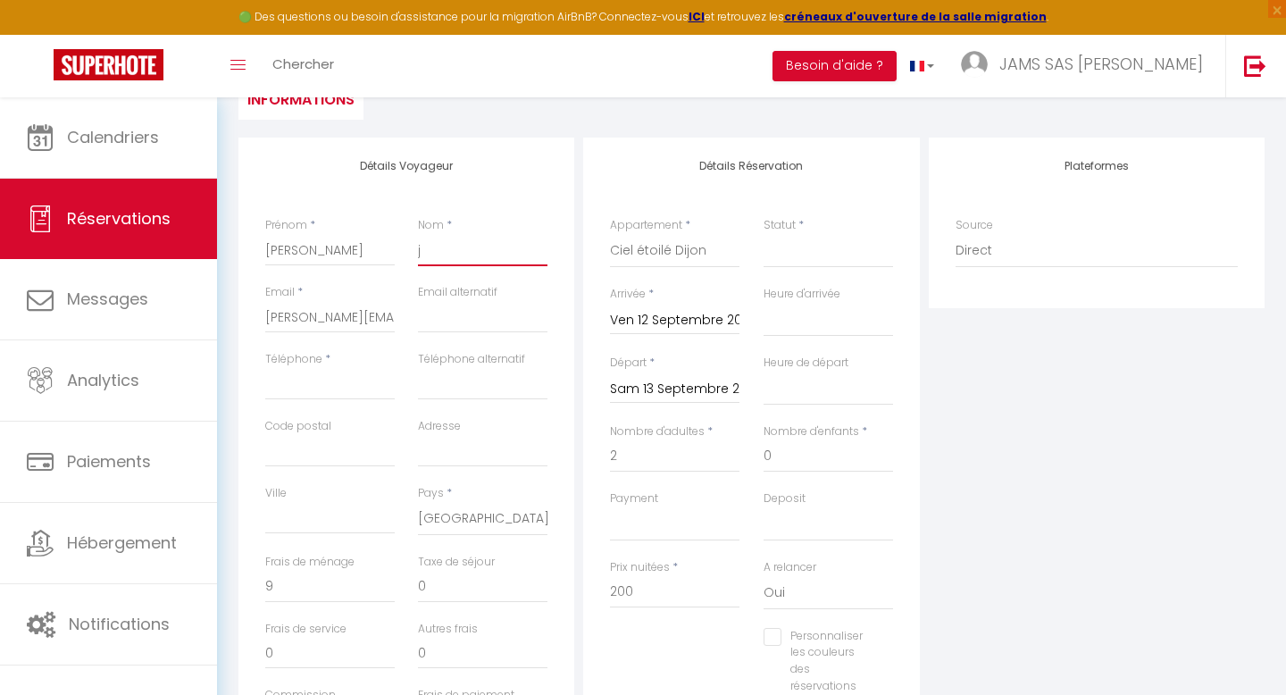
select select
checkbox input "false"
select select
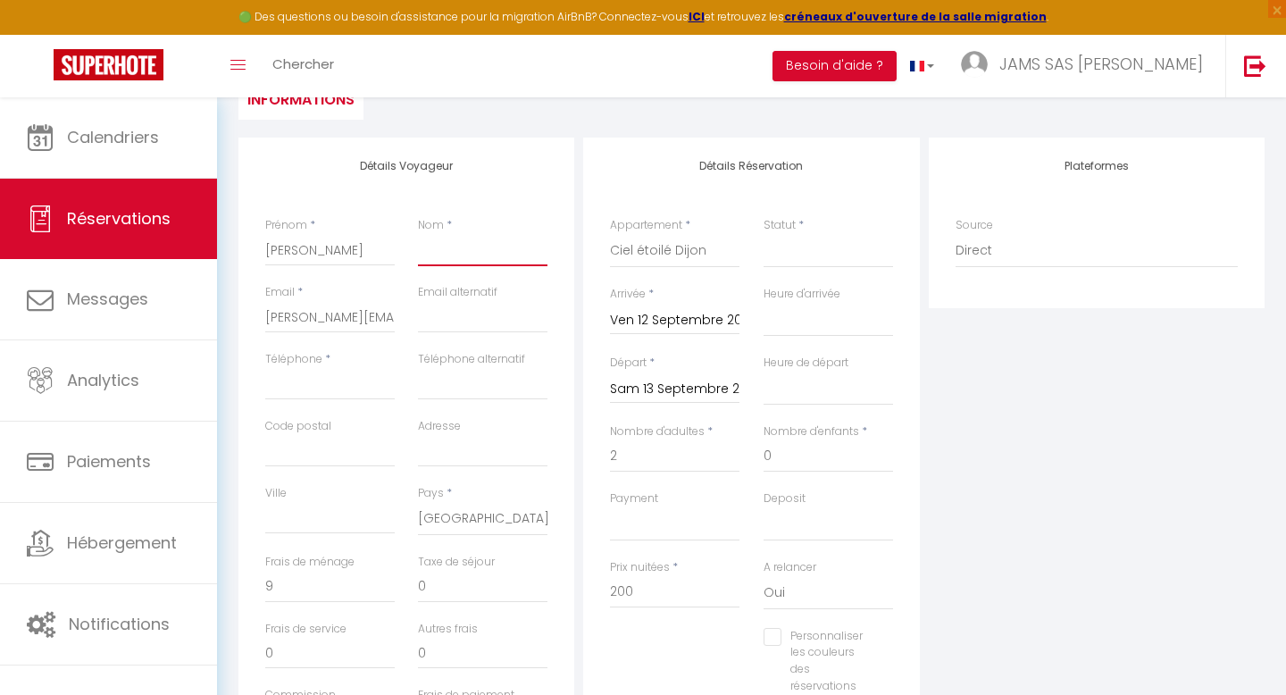
select select
checkbox input "false"
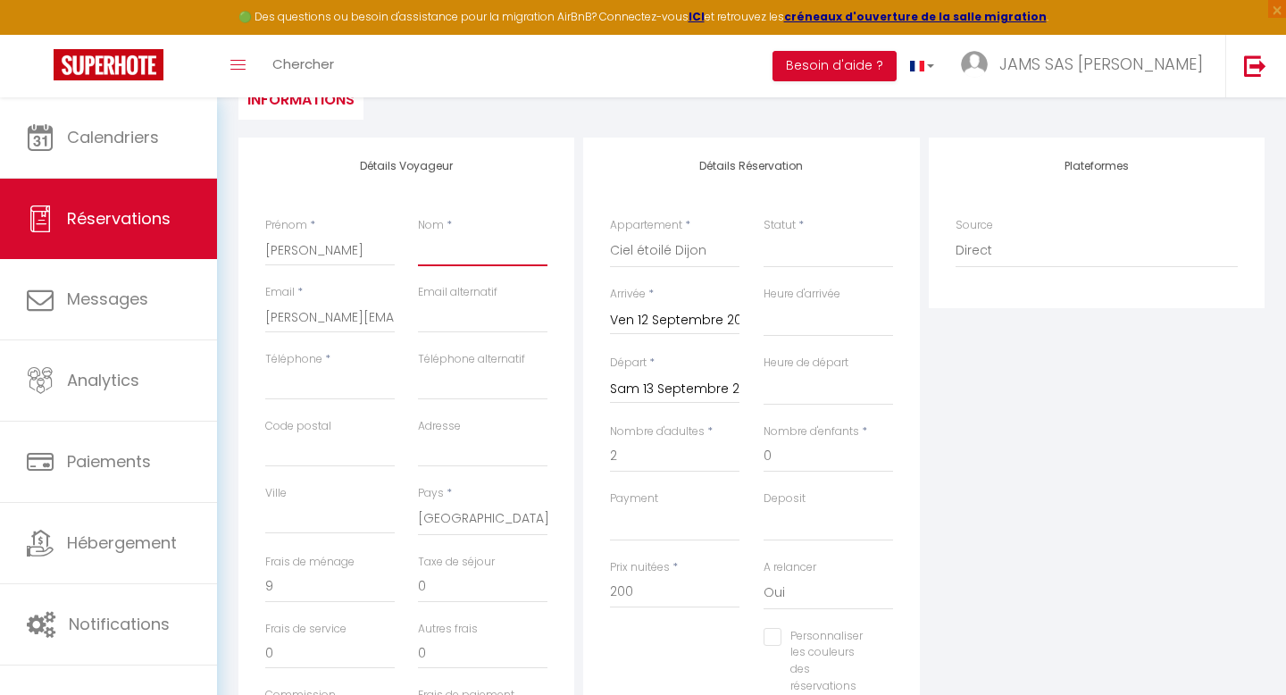
type input "J"
select select
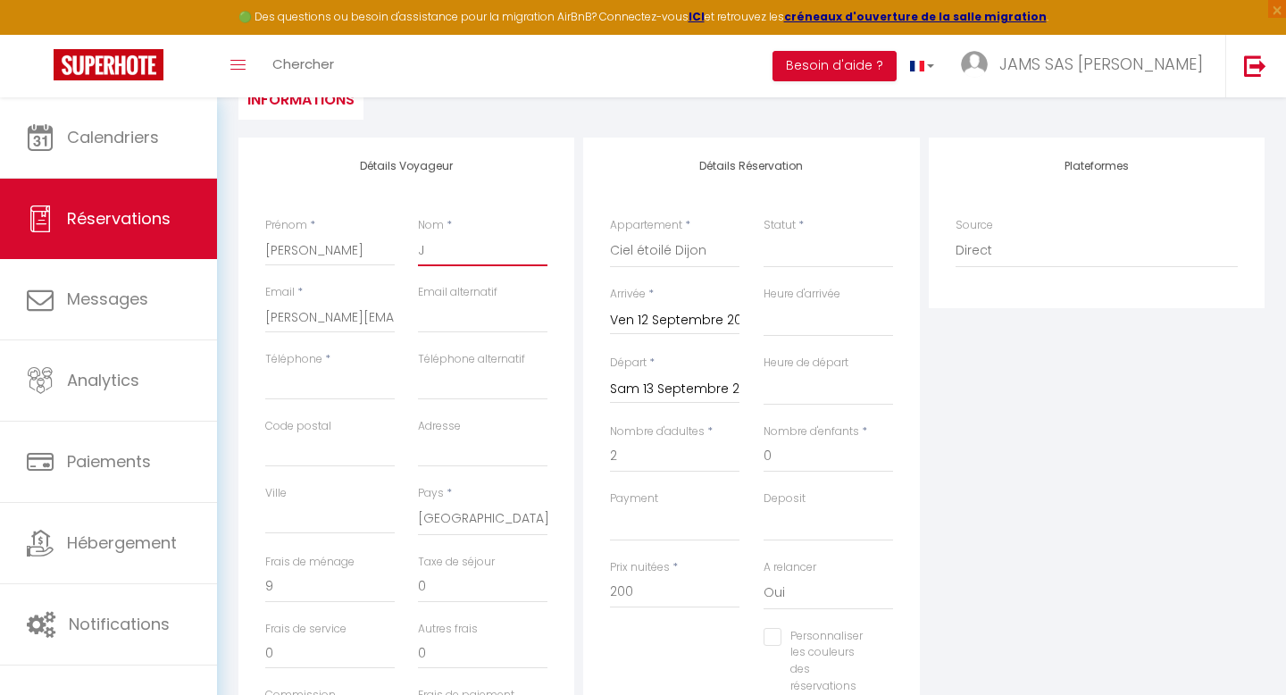
select select
checkbox input "false"
type input "[PERSON_NAME]"
select select
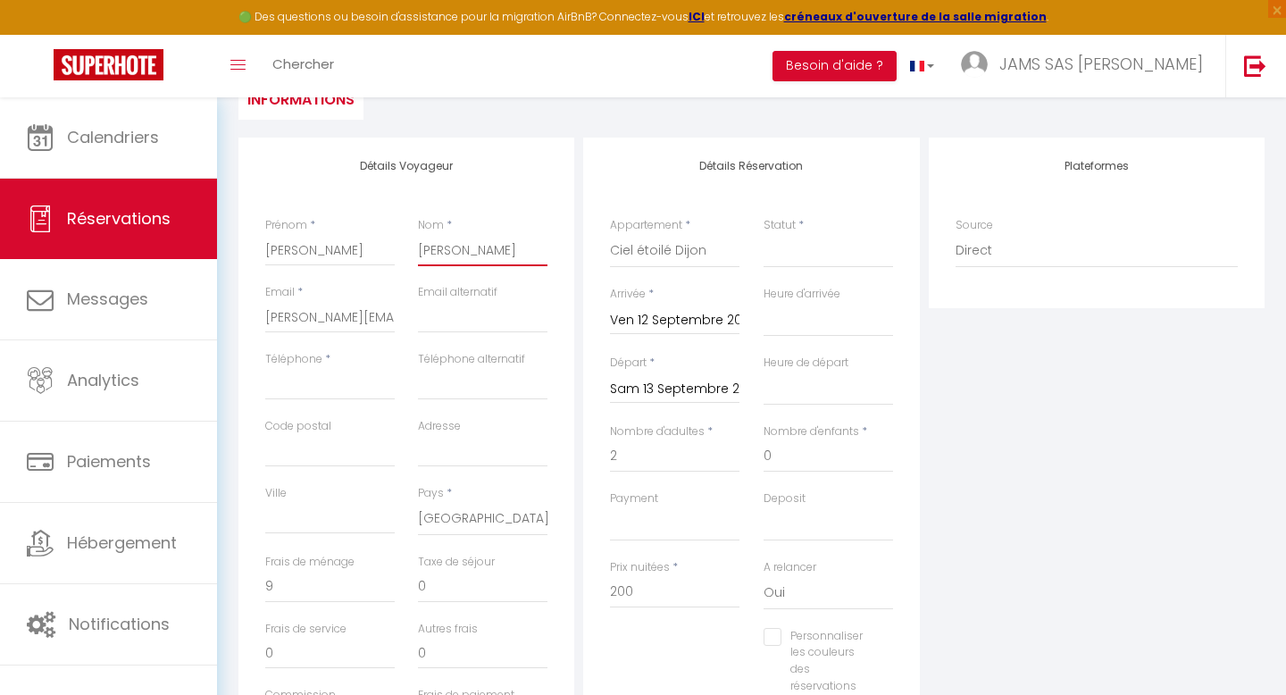
select select
checkbox input "false"
type input "Jan"
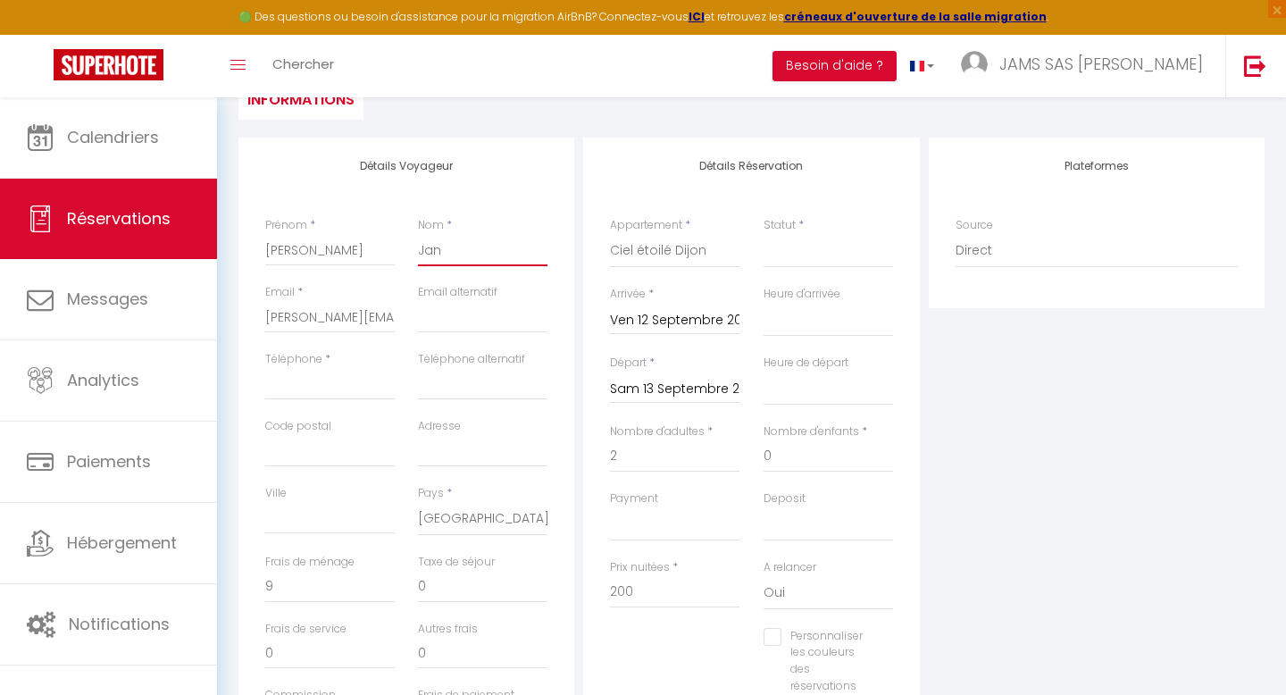
select select
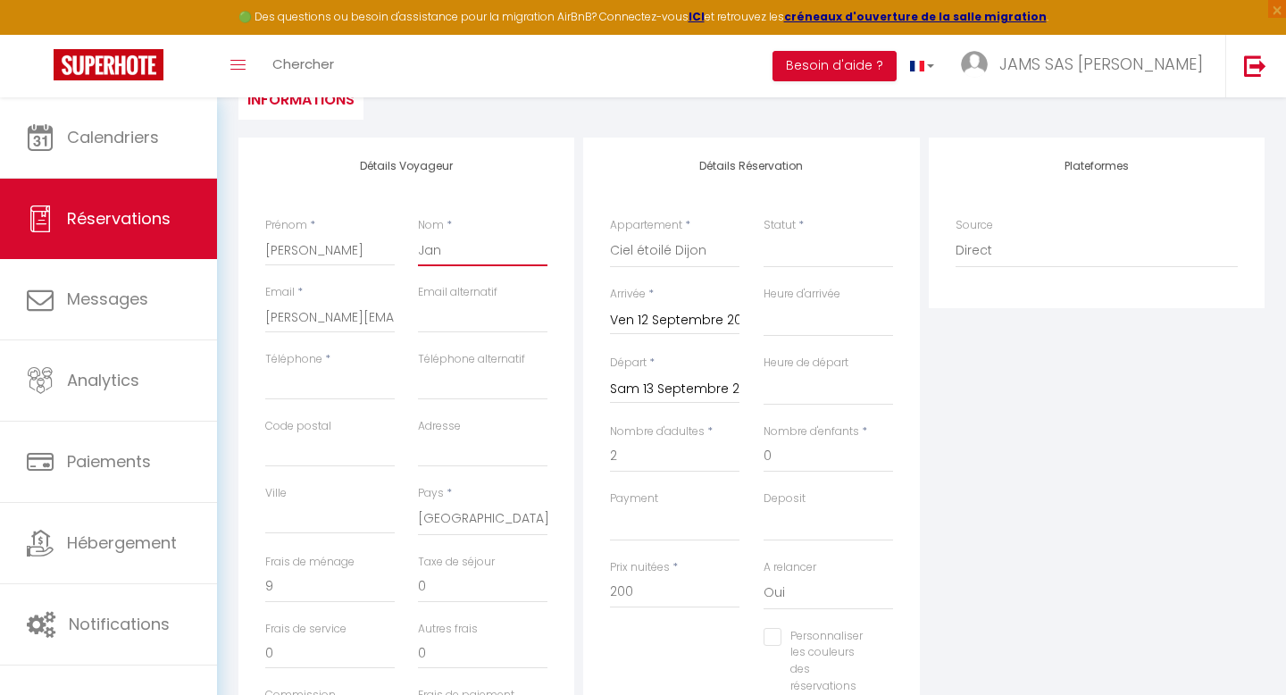
checkbox input "false"
type input "Jani"
select select
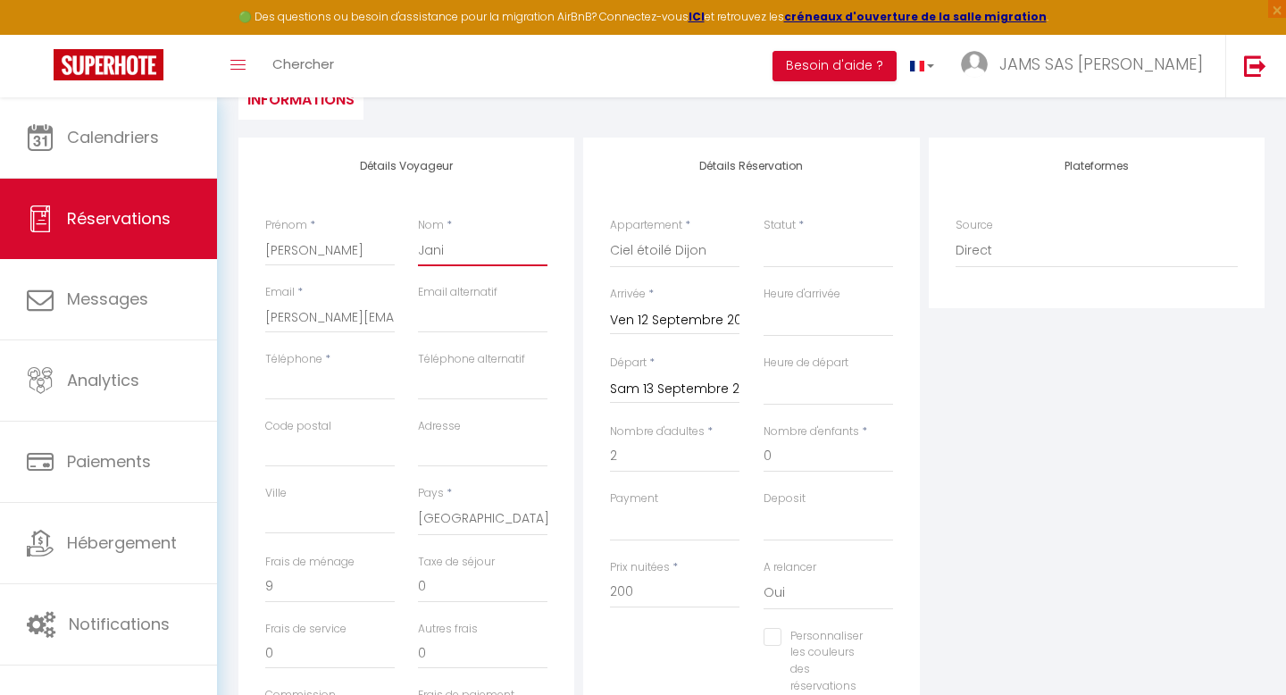
select select
checkbox input "false"
type input "Janin"
select select
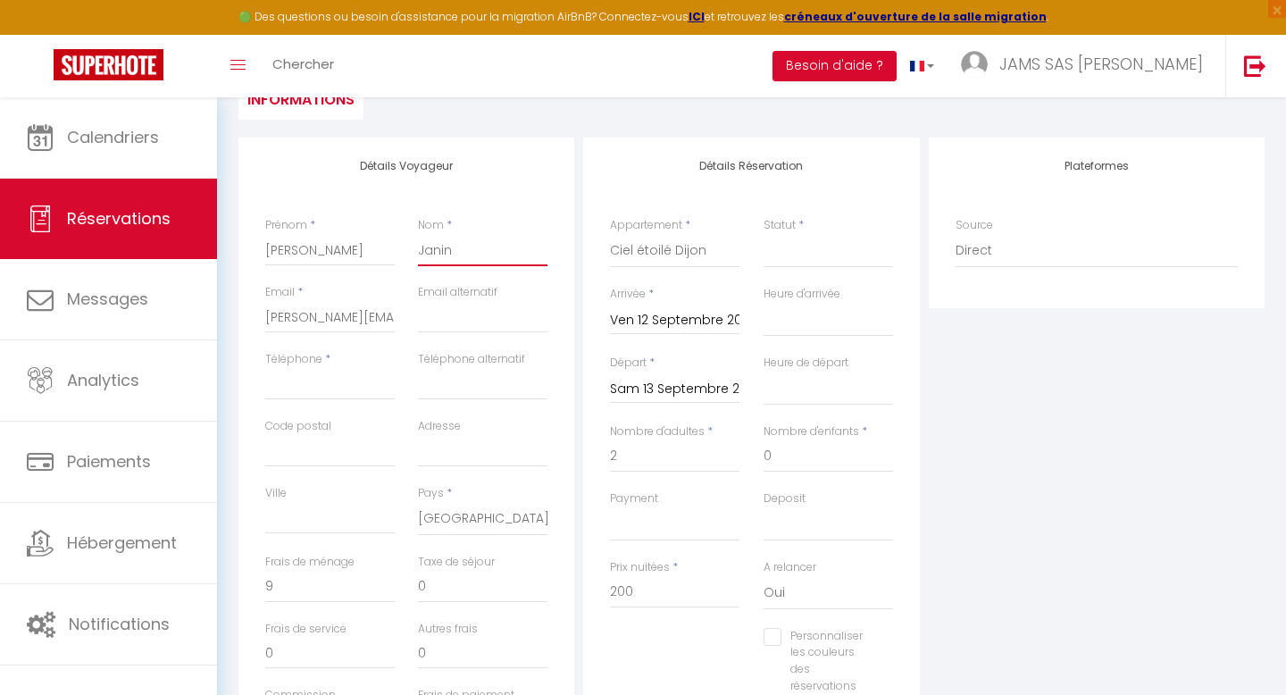
select select
checkbox input "false"
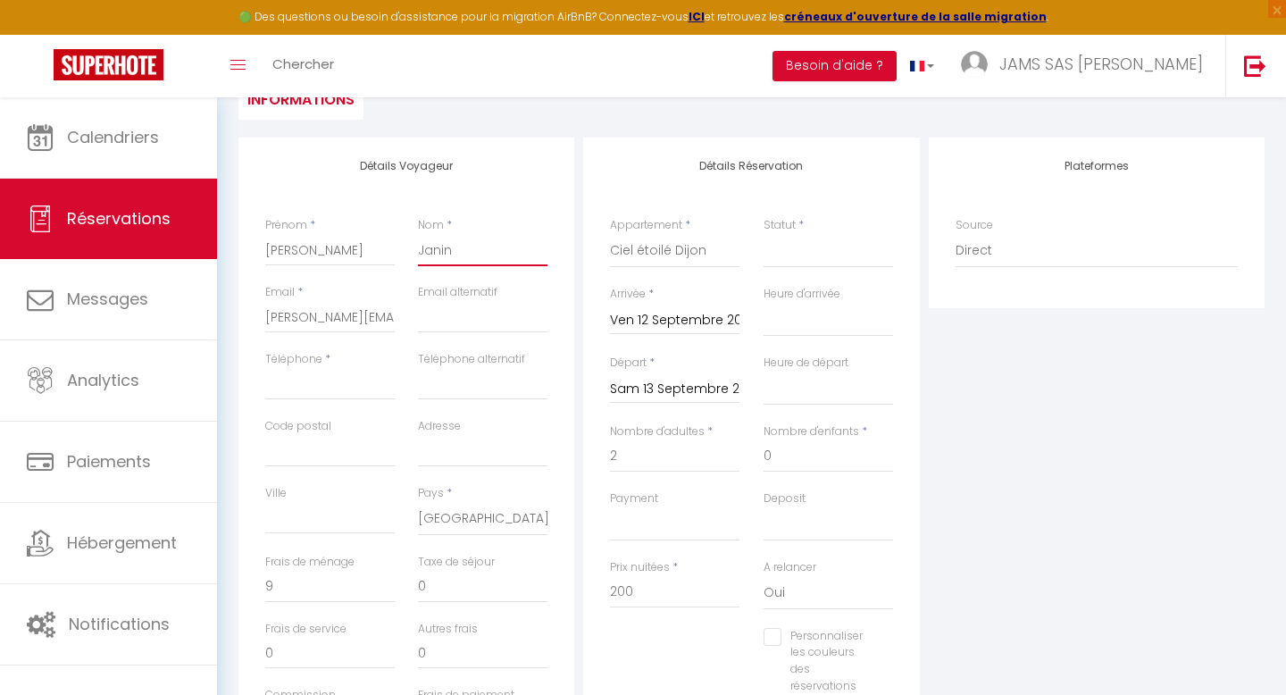
type input "Janin"
click at [318, 389] on input "Téléphone" at bounding box center [329, 384] width 129 height 32
paste input "688498242"
type input "688498242"
select select
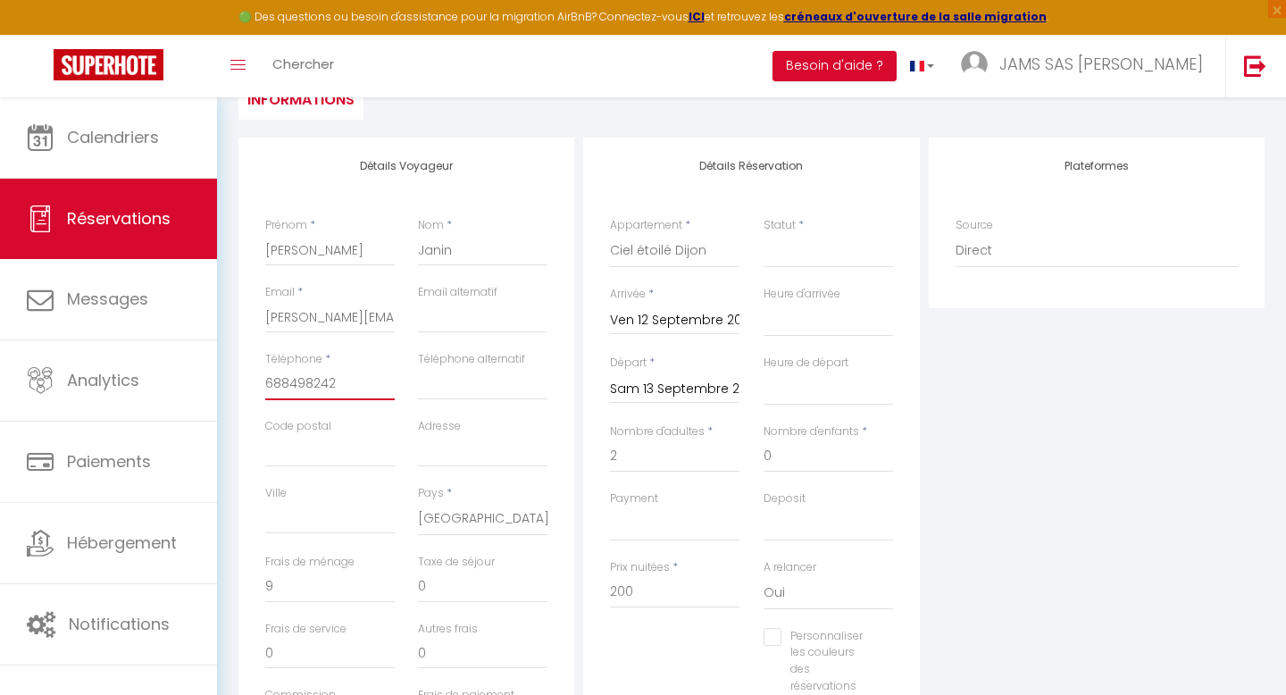
select select
checkbox input "false"
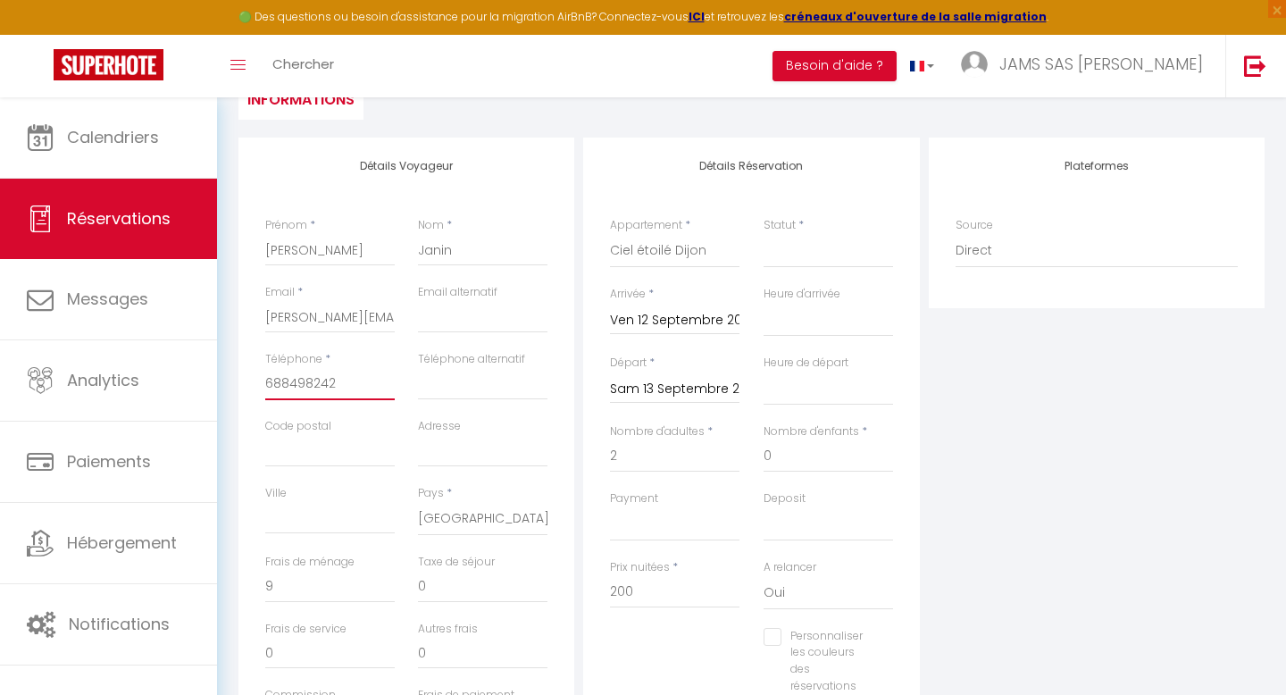
click at [269, 385] on input "688498242" at bounding box center [329, 384] width 129 height 32
type input "0688498242"
select select
click at [789, 259] on select "Confirmé Non Confirmé [PERSON_NAME] par le voyageur No Show Request" at bounding box center [827, 251] width 129 height 34
click at [763, 234] on select "Confirmé Non Confirmé [PERSON_NAME] par le voyageur No Show Request" at bounding box center [827, 251] width 129 height 34
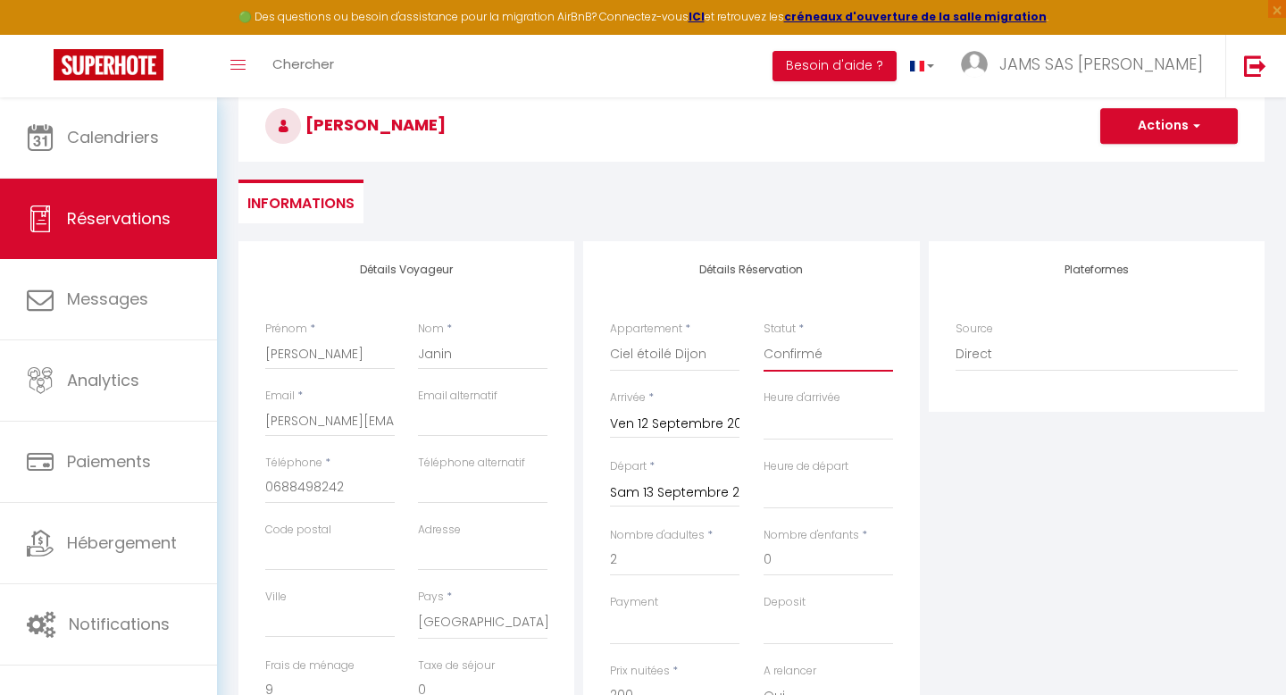
scroll to position [163, 0]
click at [1154, 113] on button "Actions" at bounding box center [1169, 128] width 138 height 36
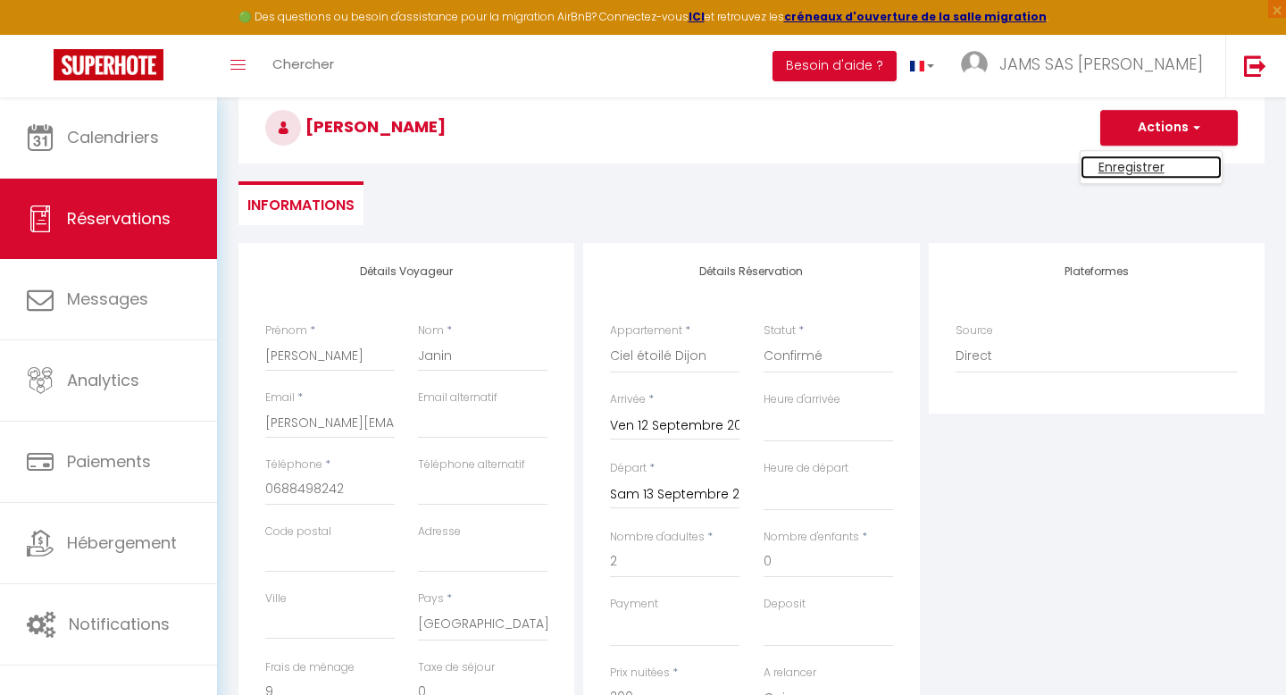
click at [1119, 162] on link "Enregistrer" at bounding box center [1150, 166] width 141 height 23
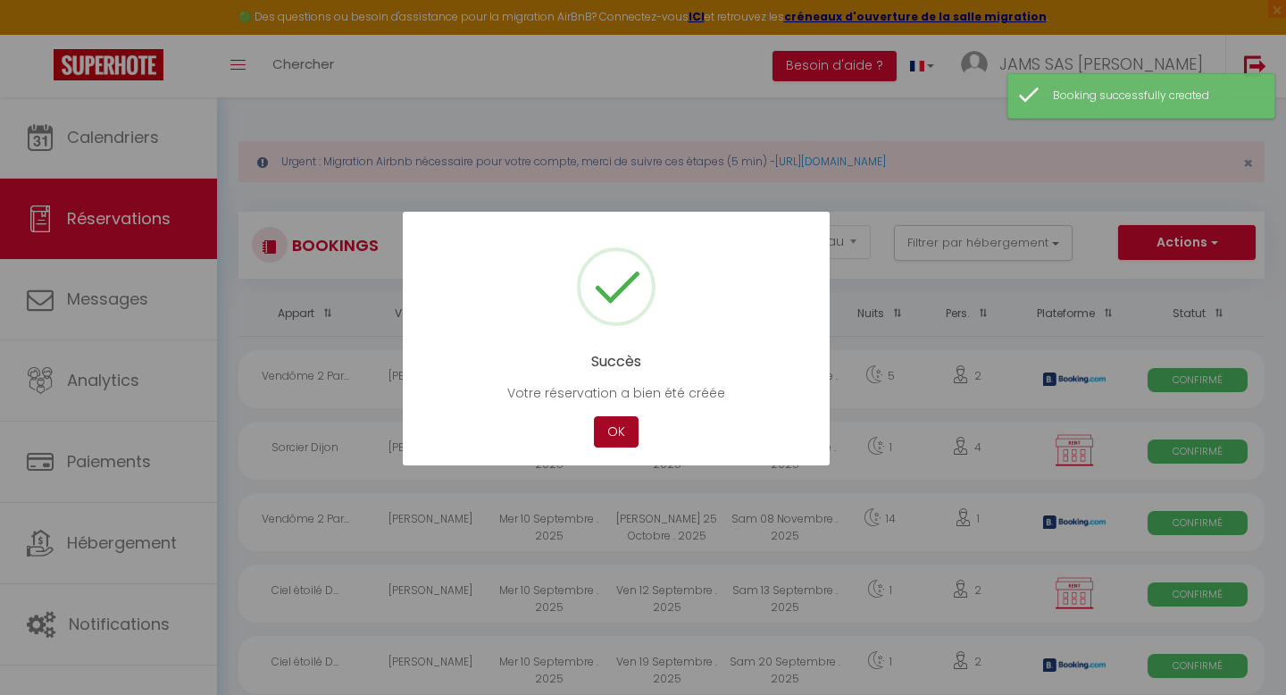
click at [618, 425] on button "OK" at bounding box center [616, 431] width 45 height 31
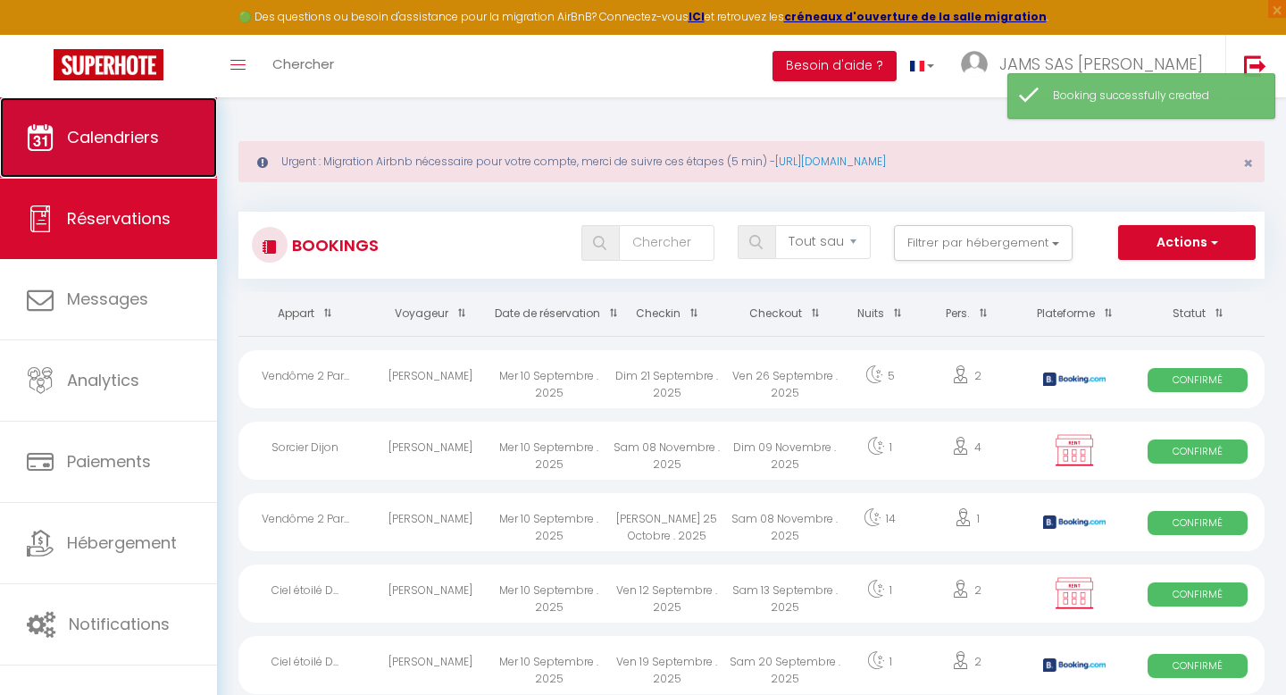
click at [156, 146] on span "Calendriers" at bounding box center [113, 137] width 92 height 22
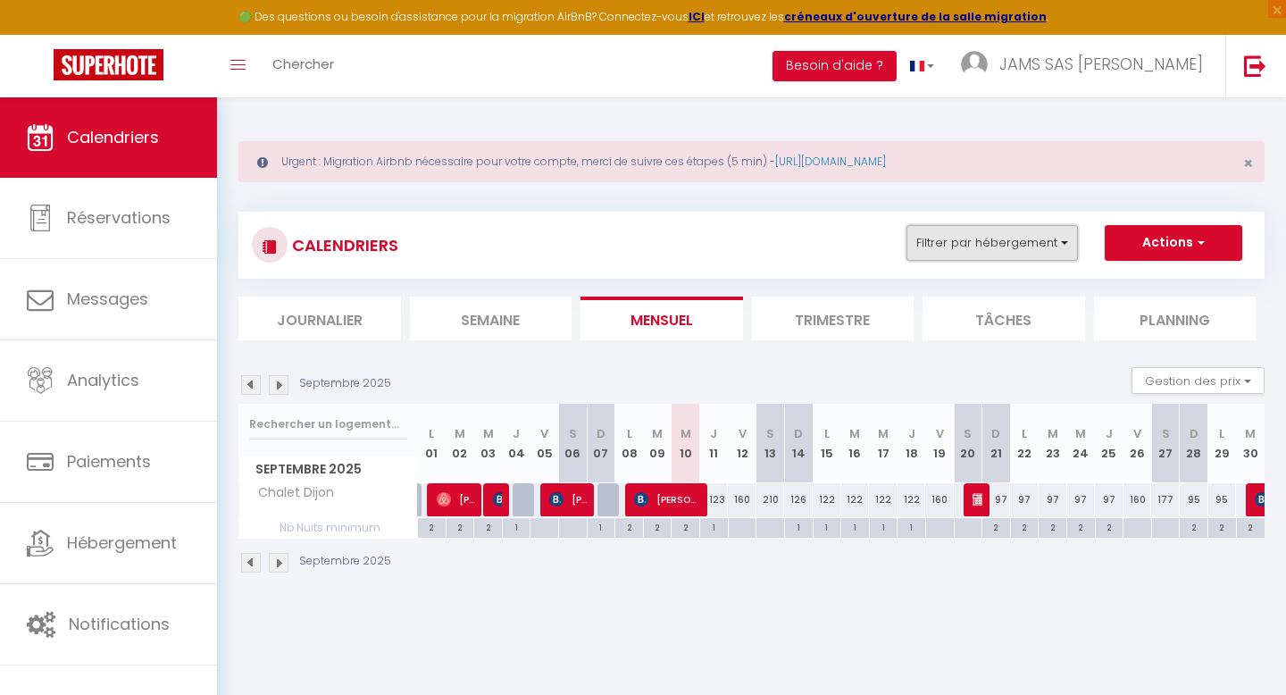
click at [1041, 248] on button "Filtrer par hébergement" at bounding box center [991, 243] width 171 height 36
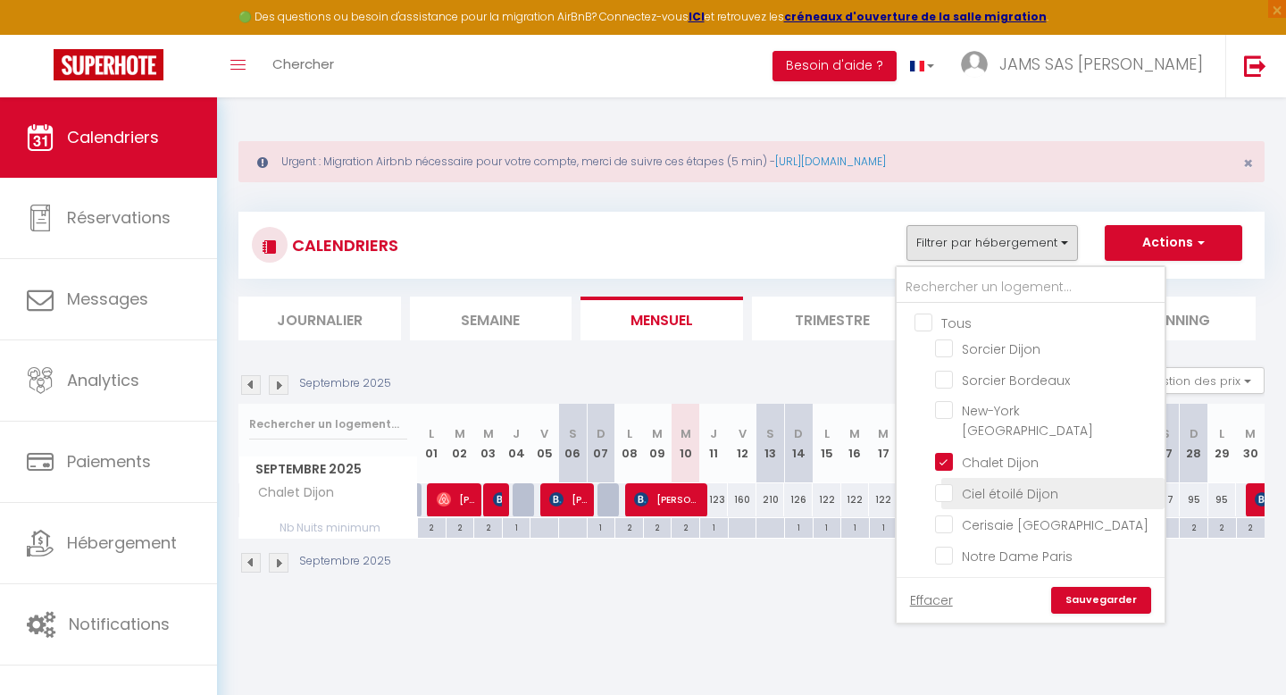
click at [939, 483] on input "Ciel étoilé Dijon" at bounding box center [1046, 492] width 223 height 18
click at [945, 451] on input "Chalet Dijon" at bounding box center [1046, 460] width 223 height 18
click at [1092, 600] on link "Sauvegarder" at bounding box center [1101, 600] width 100 height 27
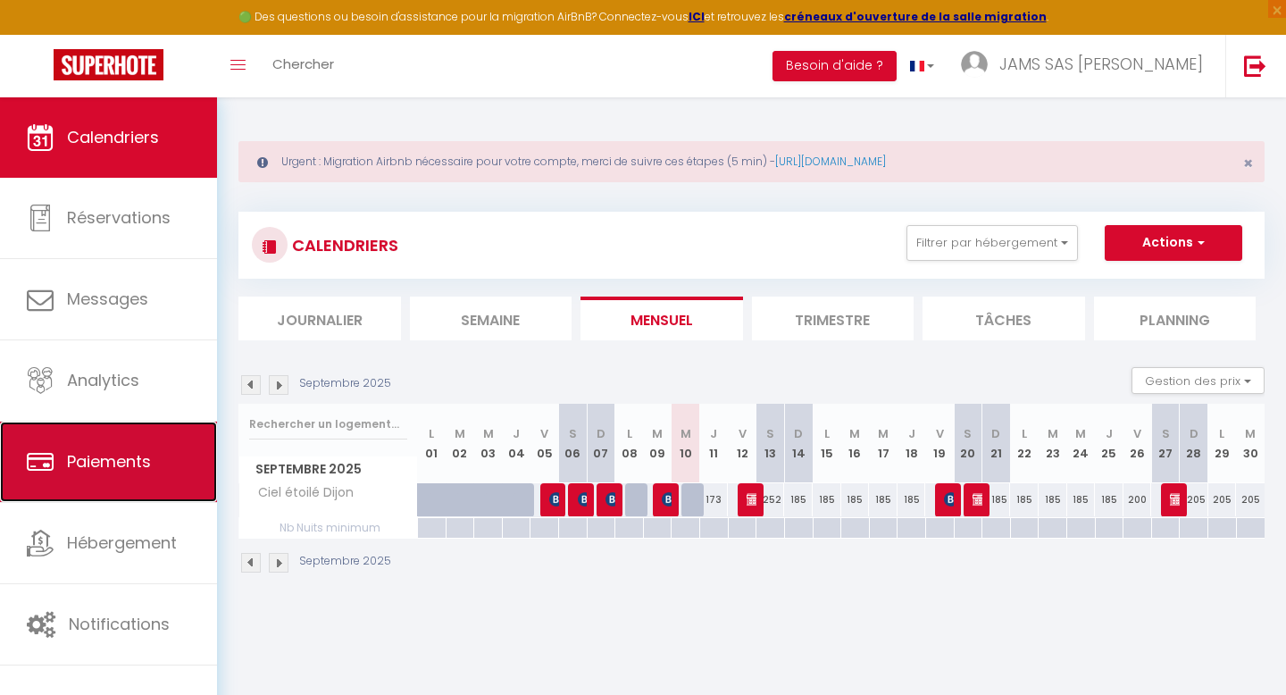
click at [118, 458] on span "Paiements" at bounding box center [109, 461] width 84 height 22
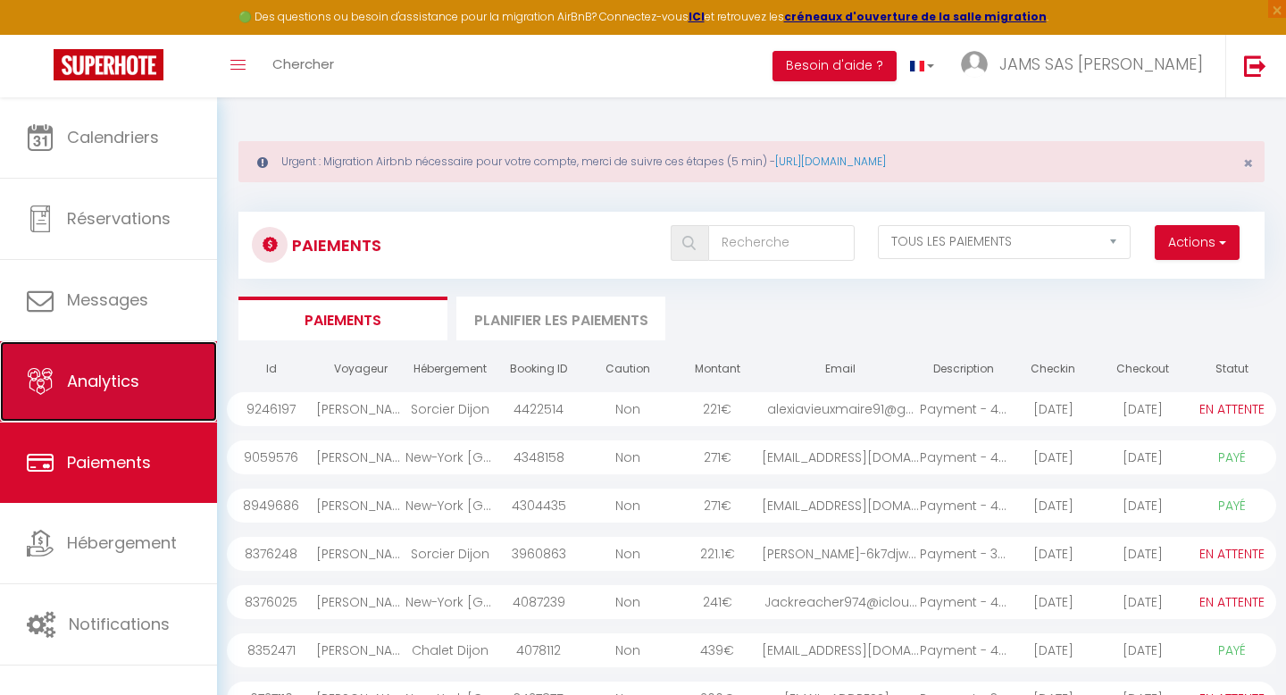
click at [110, 390] on span "Analytics" at bounding box center [103, 381] width 72 height 22
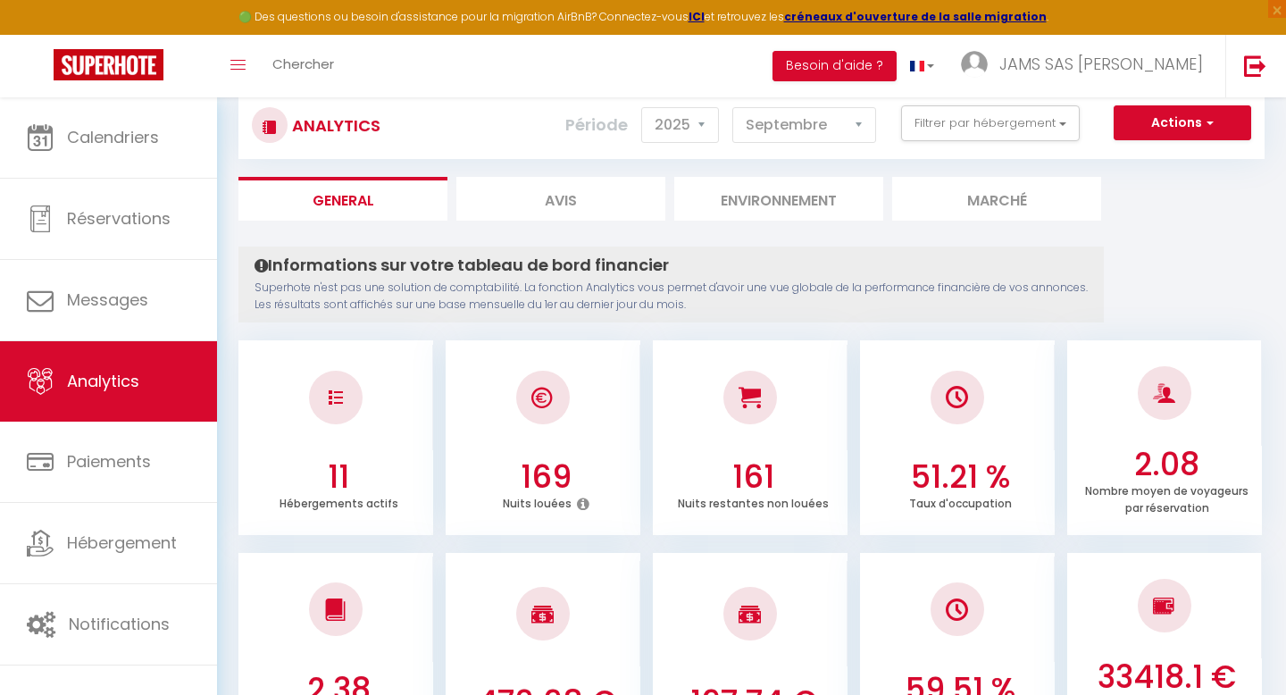
scroll to position [71, 0]
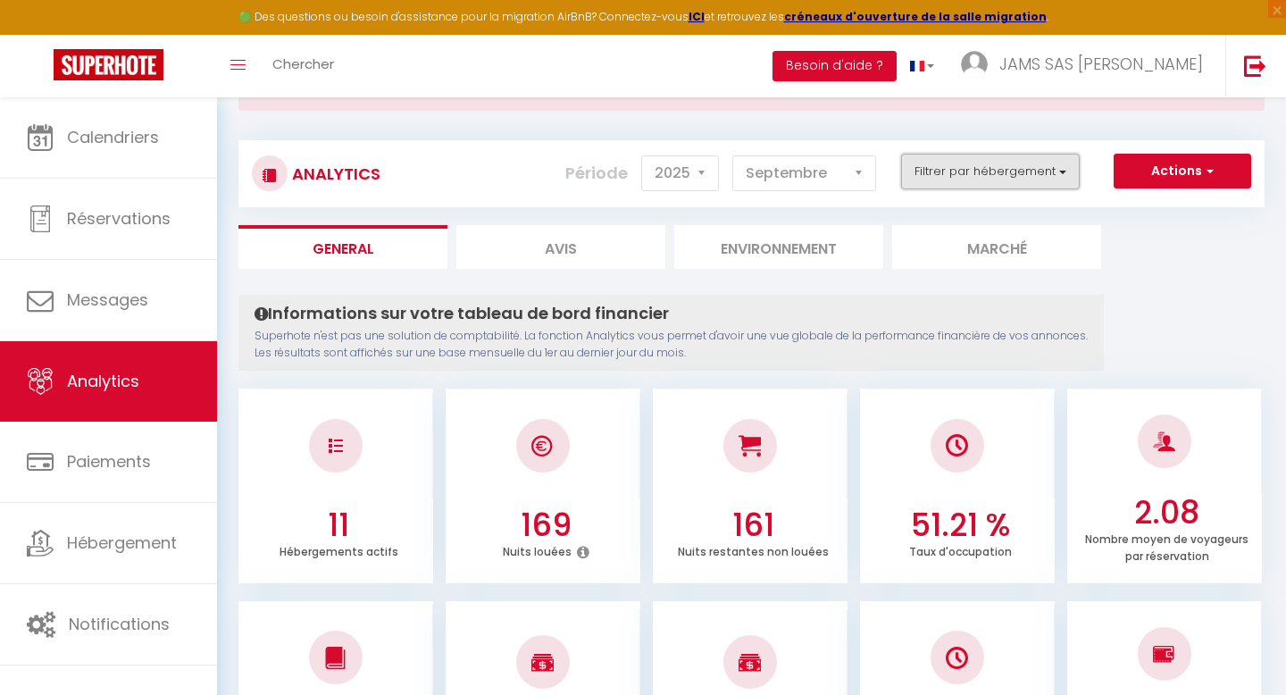
click at [1072, 163] on button "Filtrer par hébergement" at bounding box center [990, 172] width 179 height 36
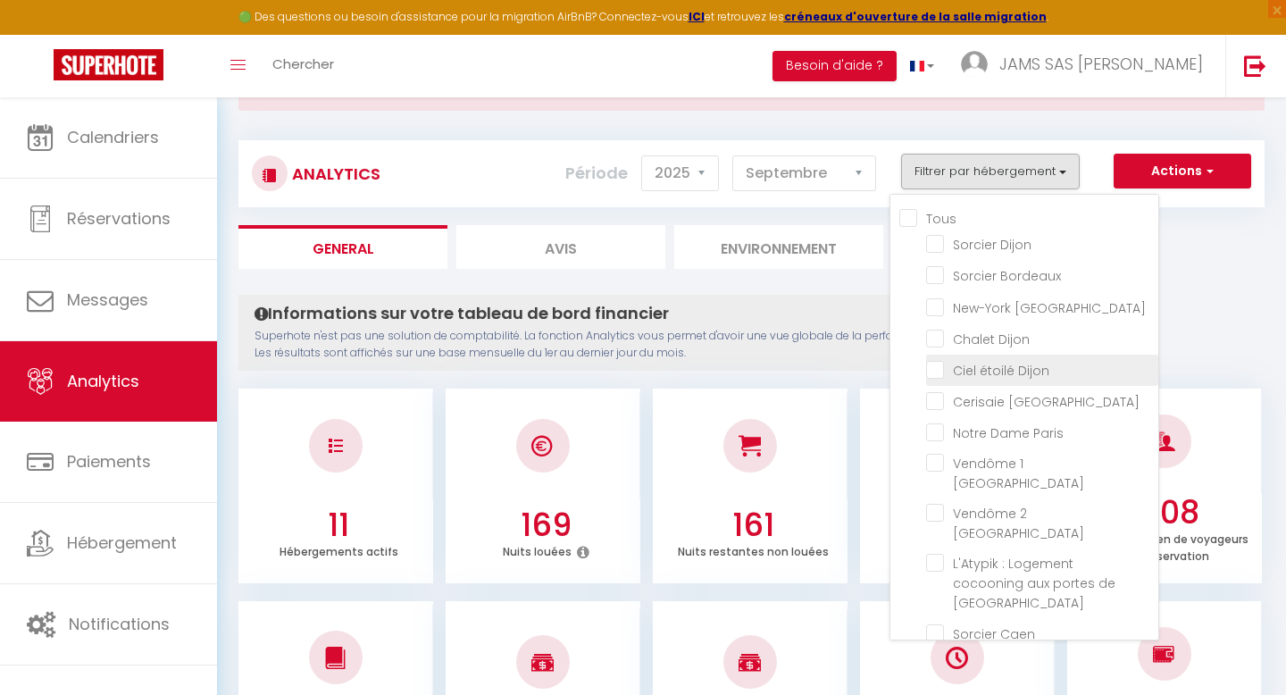
click at [959, 363] on Dijon "checkbox" at bounding box center [1042, 369] width 232 height 18
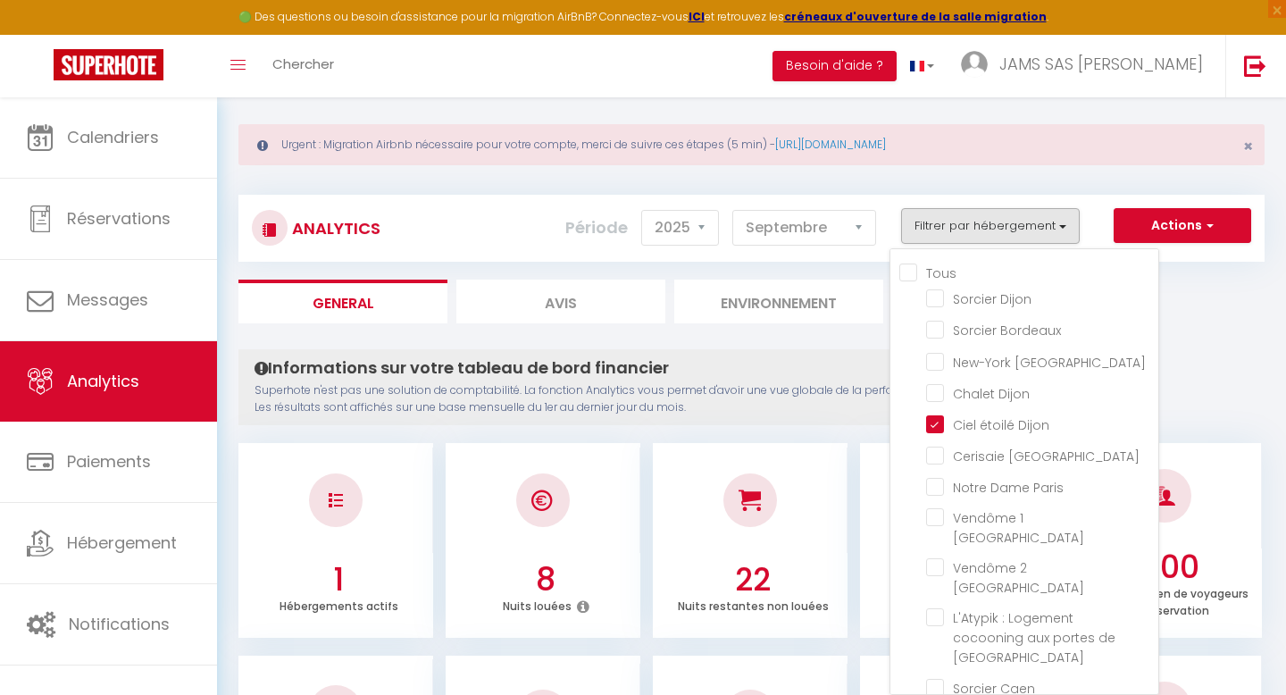
scroll to position [0, 0]
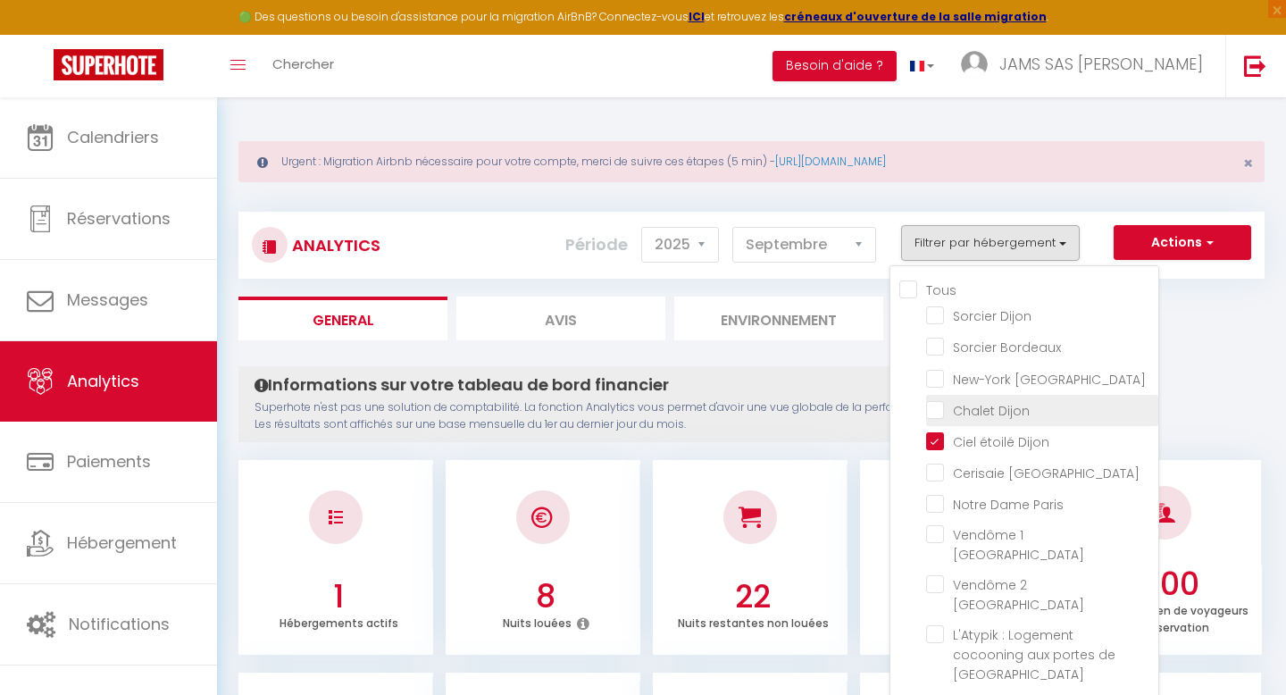
click at [941, 404] on Dijon "checkbox" at bounding box center [1042, 409] width 232 height 18
